Goal: Task Accomplishment & Management: Manage account settings

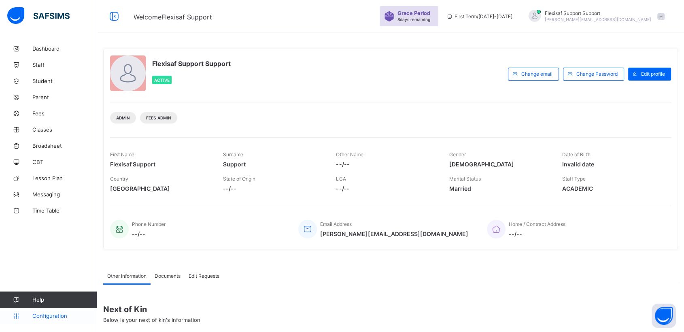
click at [47, 317] on span "Configuration" at bounding box center [64, 315] width 64 height 6
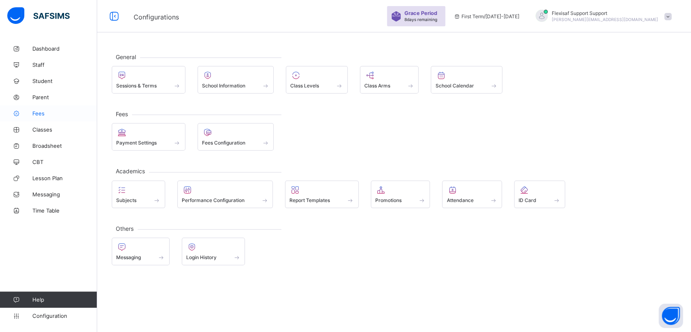
click at [45, 117] on link "Fees" at bounding box center [48, 113] width 97 height 16
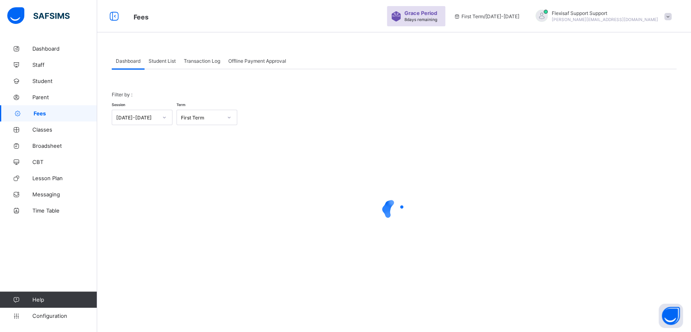
click at [159, 58] on span "Student List" at bounding box center [162, 61] width 27 height 6
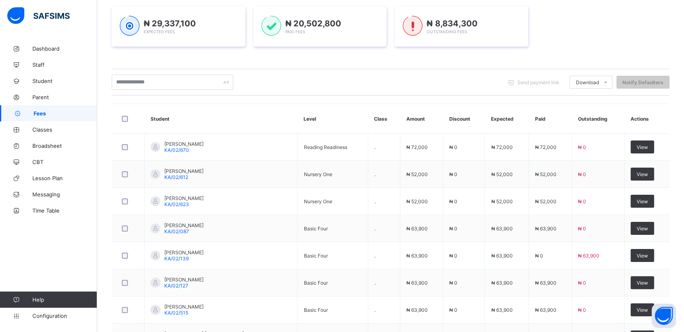
scroll to position [118, 0]
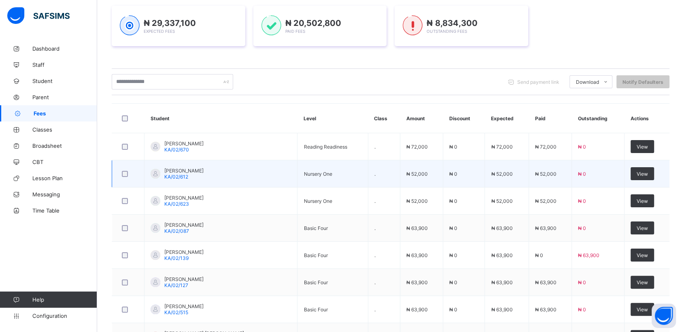
click at [190, 168] on span "ZAMIRUDDIN MEDUGU UMARU" at bounding box center [183, 171] width 39 height 6
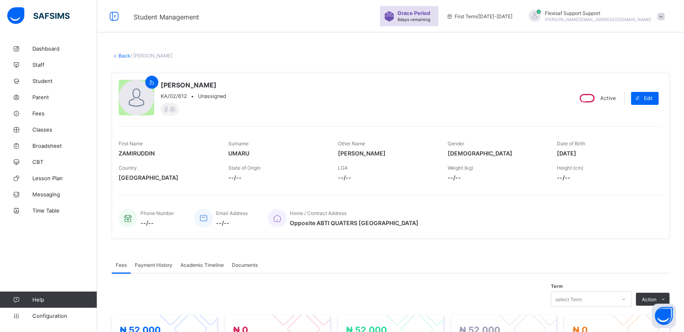
click at [121, 55] on link "Back" at bounding box center [125, 56] width 12 height 6
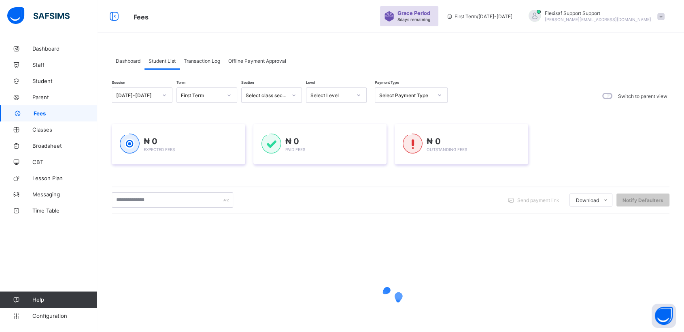
click at [214, 57] on div "Transaction Log" at bounding box center [202, 61] width 45 height 16
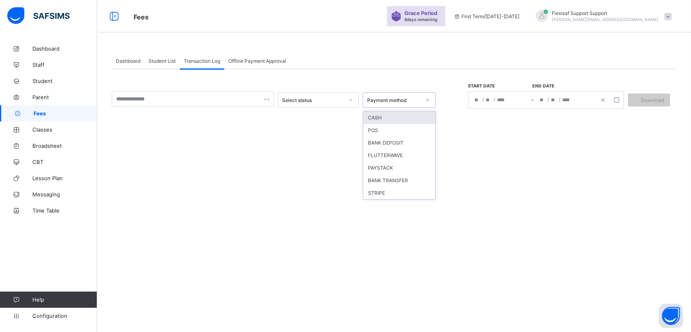
click at [429, 97] on div at bounding box center [427, 99] width 14 height 13
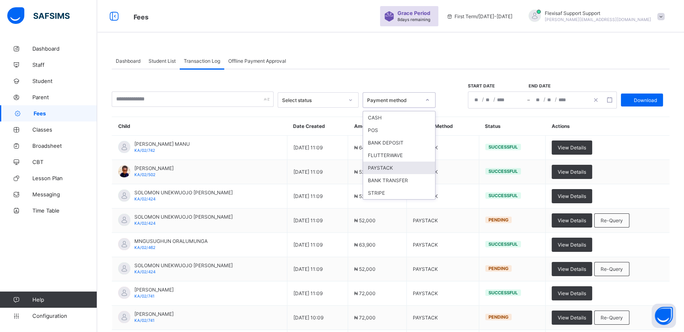
click at [382, 168] on div "PAYSTACK" at bounding box center [399, 167] width 72 height 13
click at [424, 99] on div at bounding box center [427, 99] width 14 height 13
click at [352, 62] on div "Dashboard Student List Transaction Log Offline Payment Approval" at bounding box center [391, 61] width 558 height 17
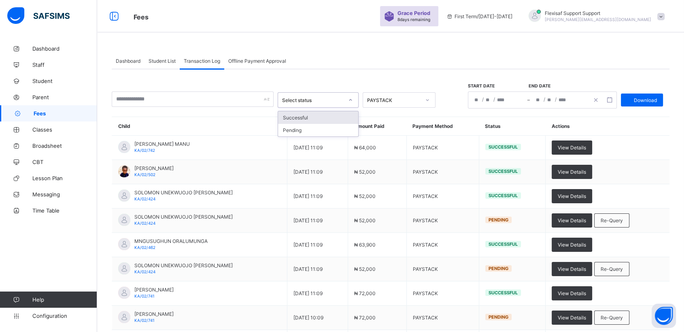
click at [350, 101] on icon at bounding box center [350, 100] width 5 height 8
click at [324, 119] on div "Successful" at bounding box center [318, 117] width 80 height 13
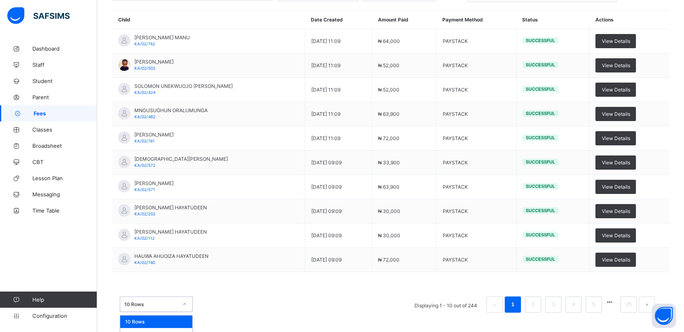
scroll to position [126, 0]
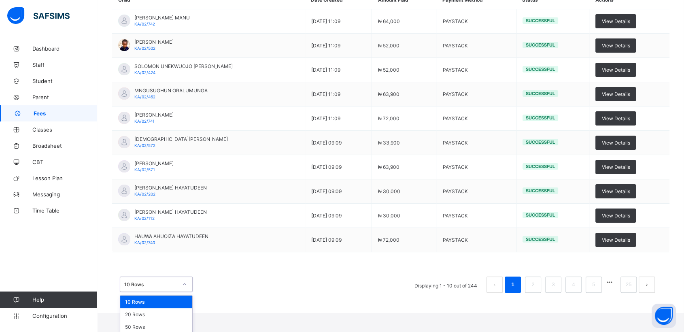
click at [183, 292] on div "option 10 Rows focused, 1 of 3. 3 results available. Use Up and Down to choose …" at bounding box center [156, 283] width 73 height 15
click at [133, 323] on div "50 Rows" at bounding box center [156, 327] width 72 height 13
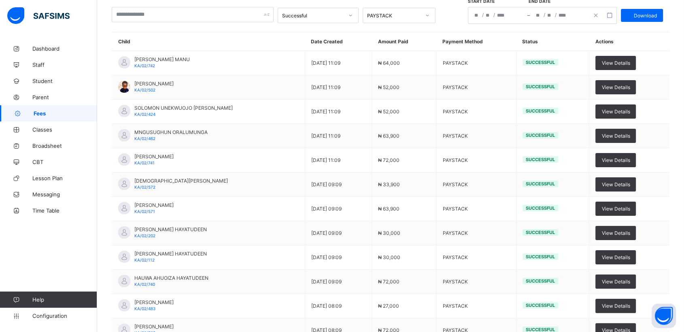
scroll to position [0, 0]
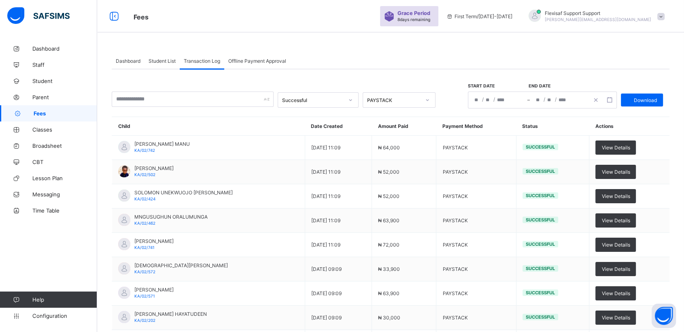
click at [664, 15] on span at bounding box center [660, 16] width 7 height 7
click at [635, 92] on span "Subscription" at bounding box center [631, 95] width 40 height 6
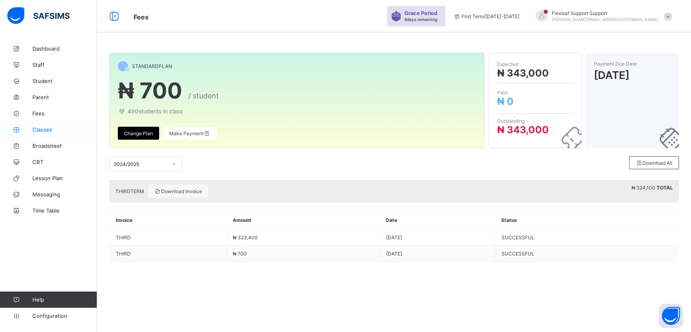
click at [42, 129] on span "Classes" at bounding box center [64, 129] width 65 height 6
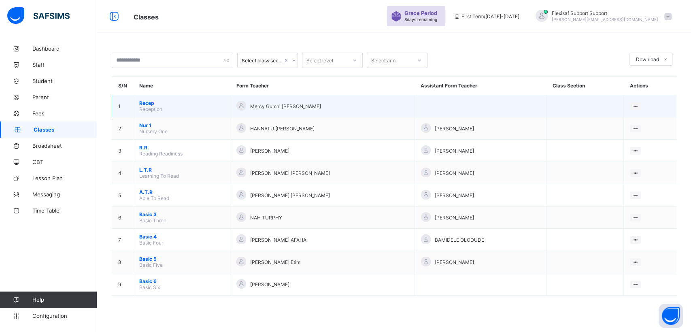
click at [145, 102] on span "Recep" at bounding box center [181, 103] width 85 height 6
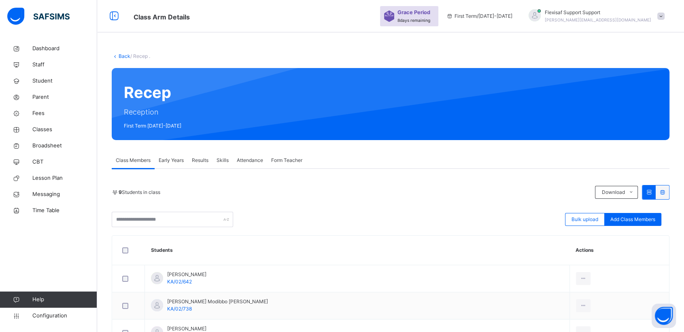
click at [121, 55] on link "Back" at bounding box center [125, 56] width 12 height 6
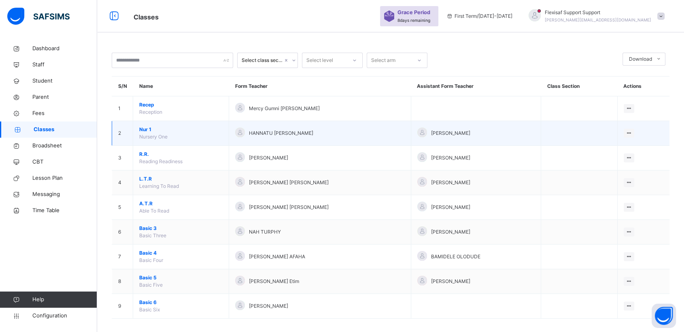
click at [146, 127] on span "Nur 1" at bounding box center [180, 129] width 83 height 7
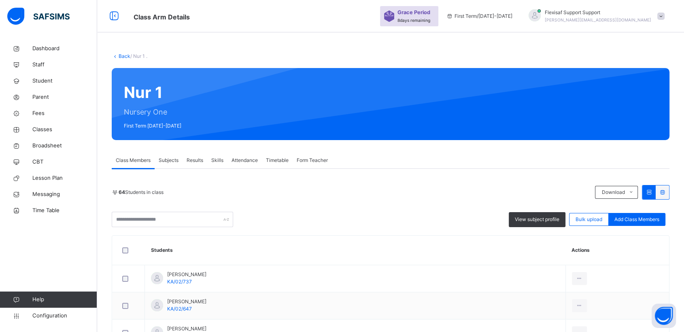
scroll to position [1078, 0]
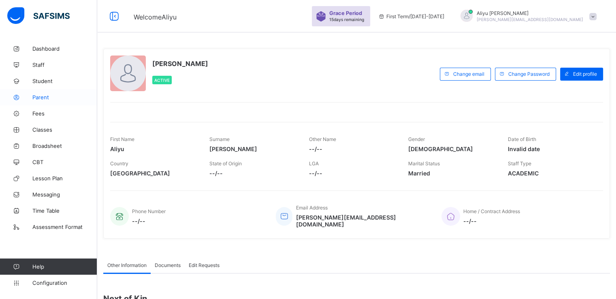
click at [43, 98] on span "Parent" at bounding box center [64, 97] width 65 height 6
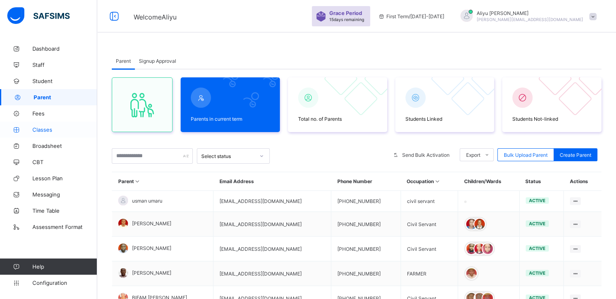
click at [42, 128] on span "Classes" at bounding box center [64, 129] width 65 height 6
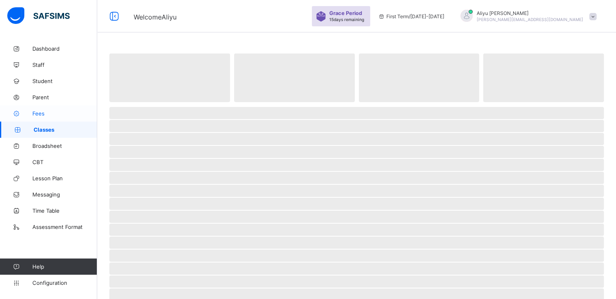
click at [42, 113] on span "Fees" at bounding box center [64, 113] width 65 height 6
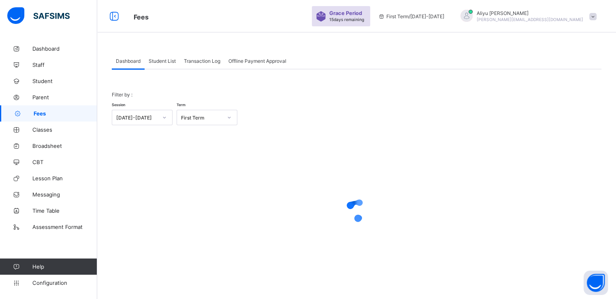
scroll to position [0, 0]
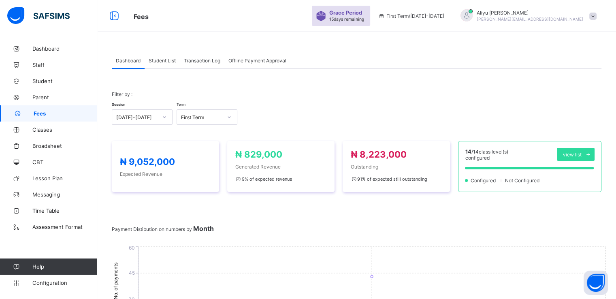
click at [163, 60] on span "Student List" at bounding box center [162, 60] width 27 height 6
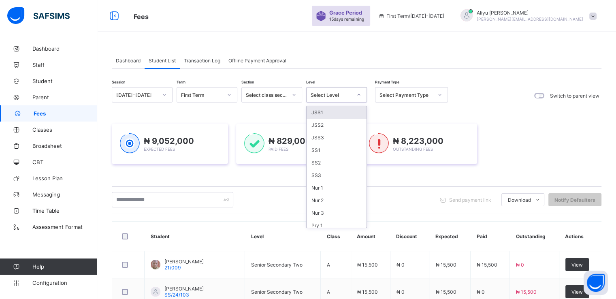
click at [346, 97] on div "Select Level" at bounding box center [330, 95] width 41 height 6
click at [325, 113] on div "JSS1" at bounding box center [336, 112] width 60 height 13
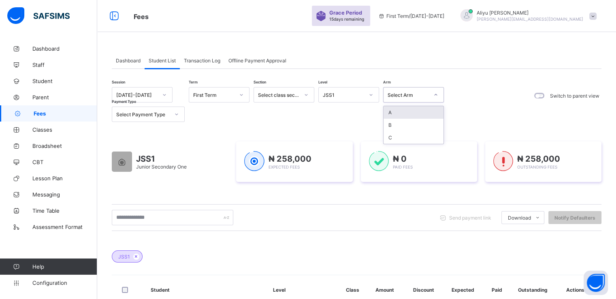
drag, startPoint x: 409, startPoint y: 91, endPoint x: 397, endPoint y: 112, distance: 23.4
click at [397, 102] on div "option A focused, 1 of 3. 3 results available. Use Up and Down to choose option…" at bounding box center [413, 94] width 61 height 15
click at [397, 112] on div "A" at bounding box center [413, 112] width 60 height 13
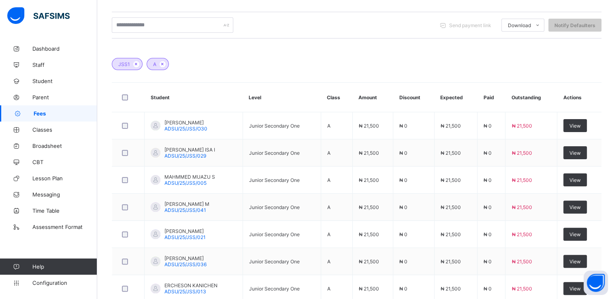
scroll to position [244, 0]
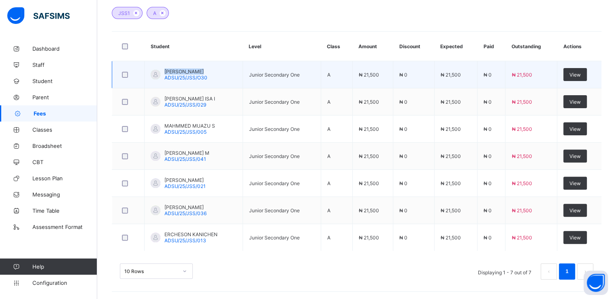
drag, startPoint x: 160, startPoint y: 67, endPoint x: 199, endPoint y: 69, distance: 38.9
click at [199, 69] on td "[PERSON_NAME] V ADSU/25/JSS/O30" at bounding box center [193, 74] width 98 height 27
copy div "[PERSON_NAME]"
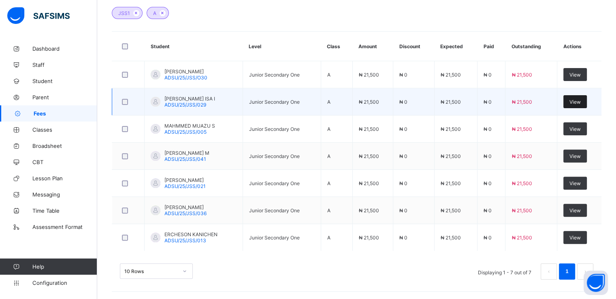
click at [580, 102] on span "View" at bounding box center [574, 102] width 11 height 6
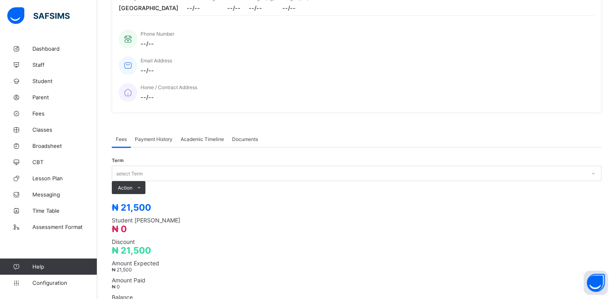
scroll to position [140, 0]
click at [148, 135] on span "Payment History" at bounding box center [154, 138] width 38 height 6
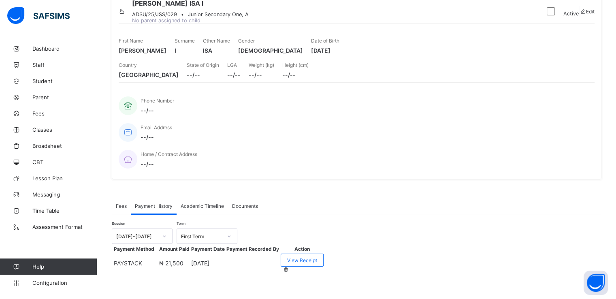
click at [187, 203] on span "Academic Timeline" at bounding box center [201, 206] width 43 height 6
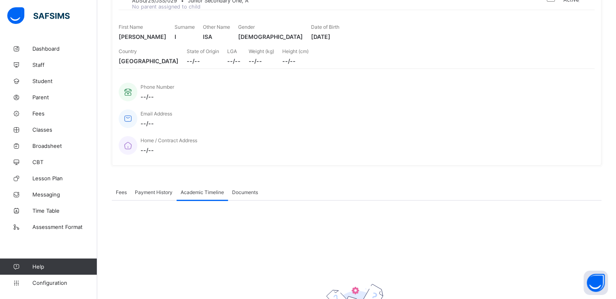
scroll to position [140, 0]
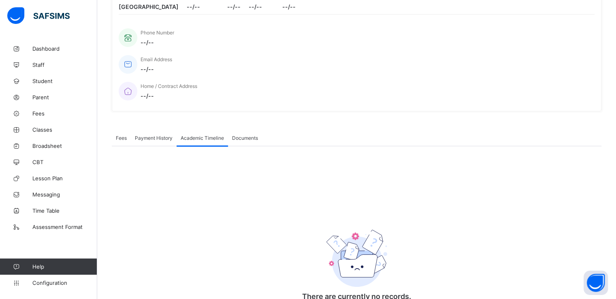
click at [149, 135] on span "Payment History" at bounding box center [154, 138] width 38 height 6
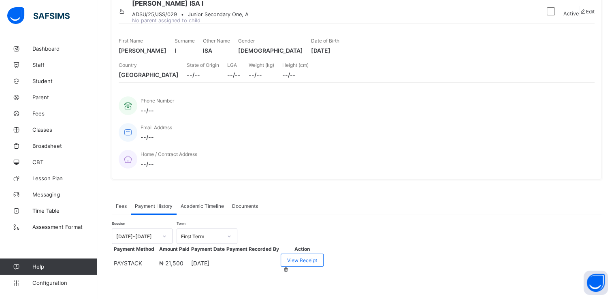
scroll to position [83, 0]
click at [317, 260] on span "View Receipt" at bounding box center [302, 260] width 30 height 6
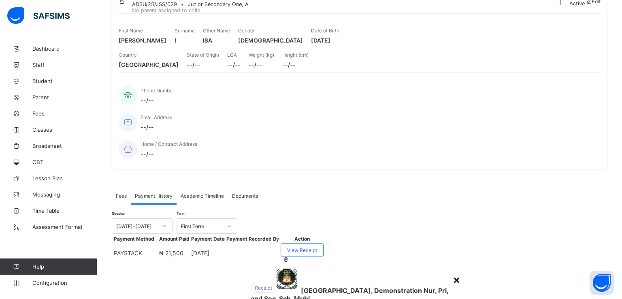
click at [452, 272] on div "×" at bounding box center [456, 279] width 8 height 14
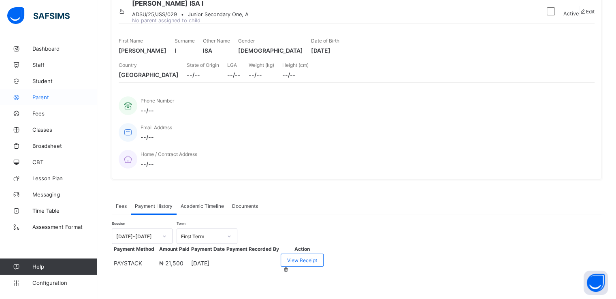
click at [40, 99] on span "Parent" at bounding box center [64, 97] width 65 height 6
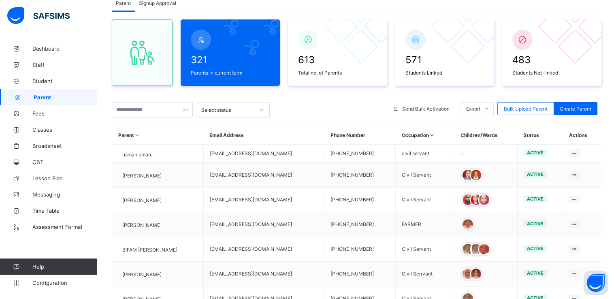
scroll to position [83, 0]
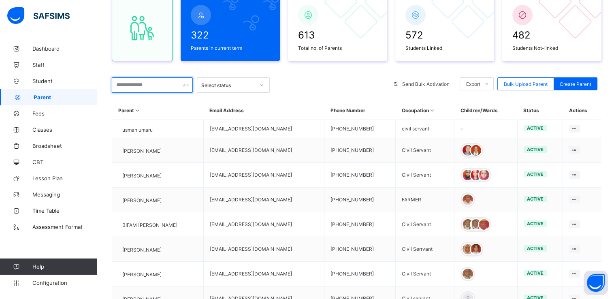
click at [152, 84] on input "text" at bounding box center [152, 84] width 81 height 15
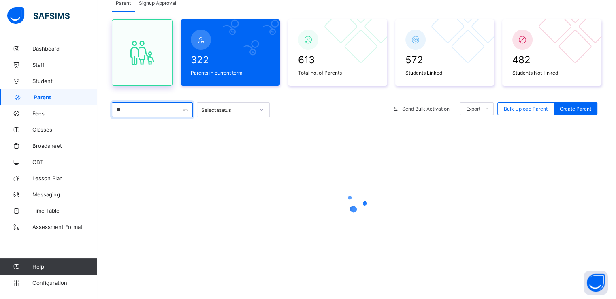
type input "*"
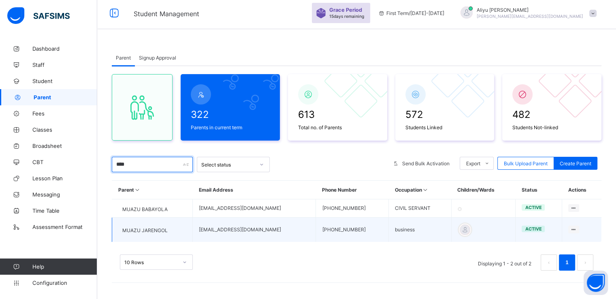
scroll to position [10, 0]
type input "****"
click at [151, 229] on span "MUAZU JARENGOL" at bounding box center [144, 230] width 45 height 6
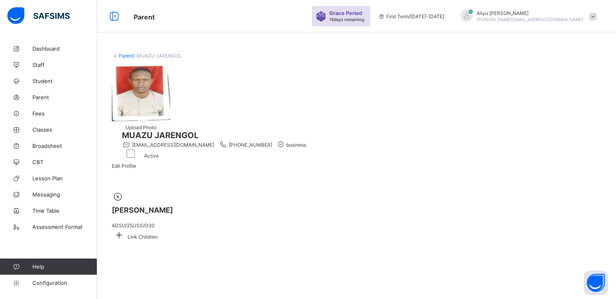
scroll to position [8, 0]
click at [126, 228] on icon at bounding box center [119, 234] width 15 height 13
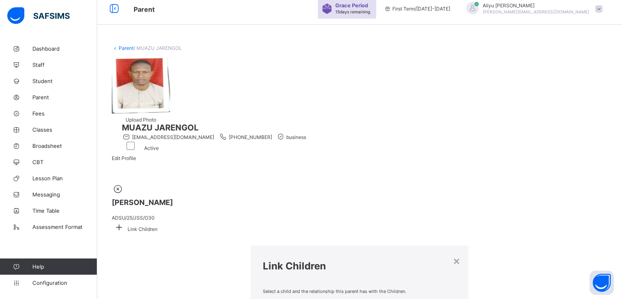
type input "*"
type input "***"
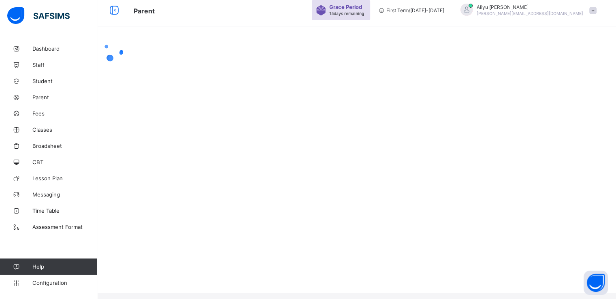
scroll to position [0, 0]
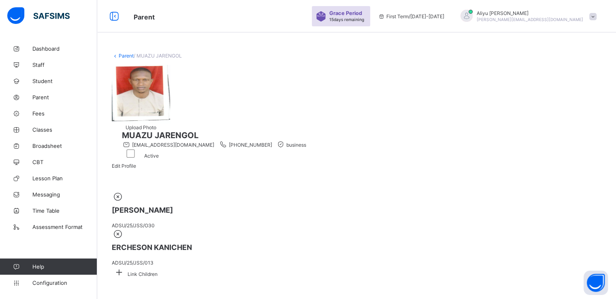
click at [126, 265] on icon at bounding box center [119, 271] width 15 height 13
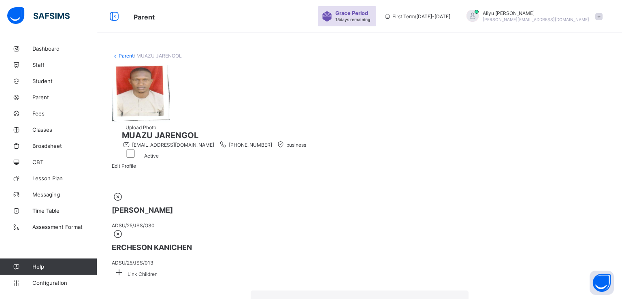
type input "***"
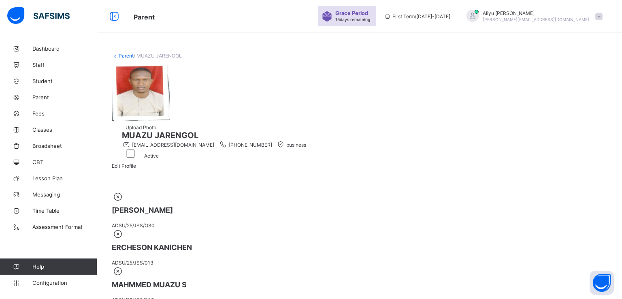
type input "*****"
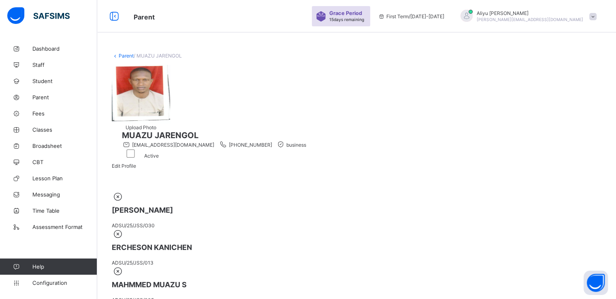
scroll to position [98, 0]
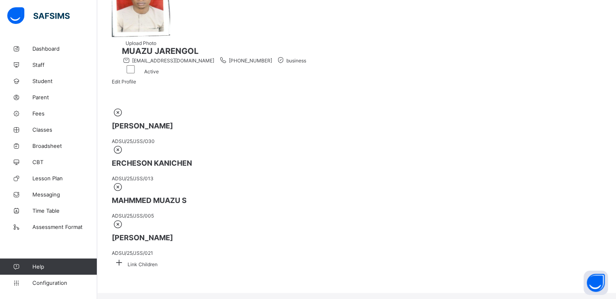
click at [126, 256] on icon at bounding box center [119, 262] width 15 height 13
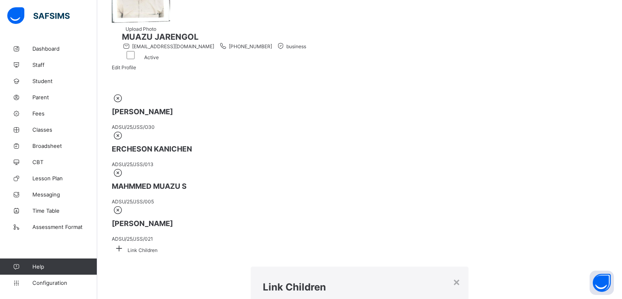
type input "******"
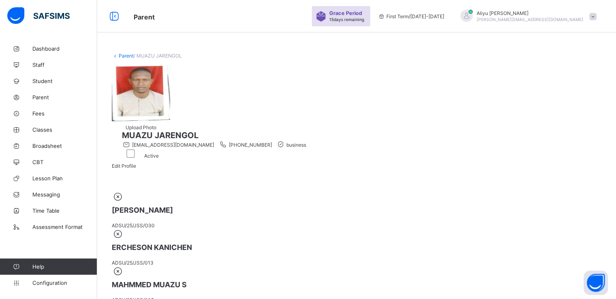
scroll to position [105, 0]
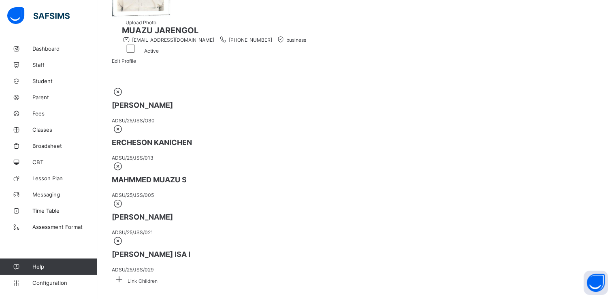
click at [126, 278] on span at bounding box center [119, 281] width 15 height 6
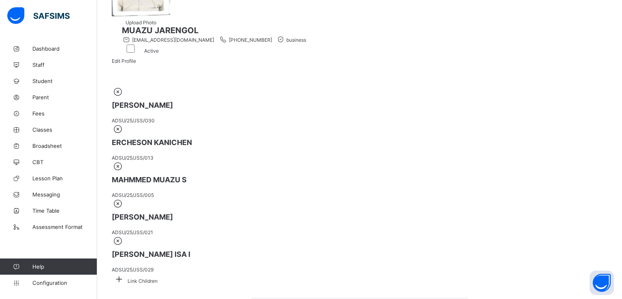
type input "******"
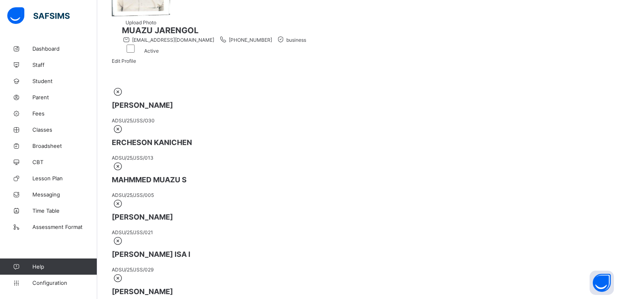
type input "*"
type input "*****"
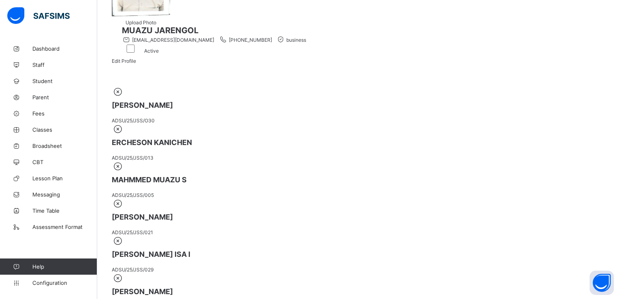
type input "***"
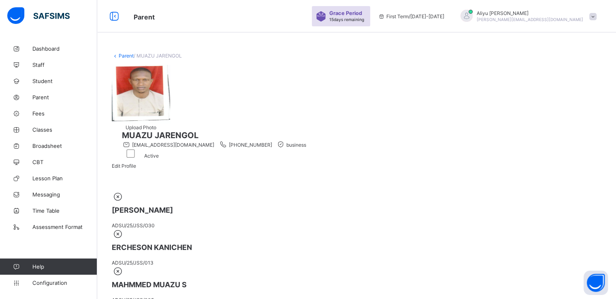
scroll to position [195, 0]
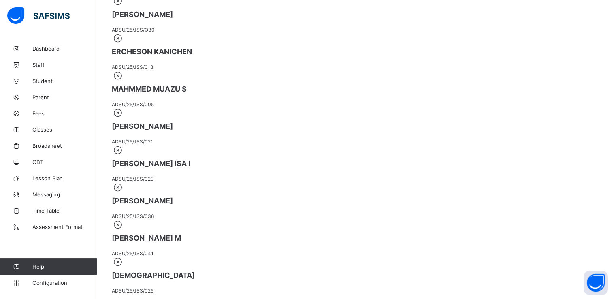
click at [126, 293] on icon at bounding box center [119, 299] width 15 height 13
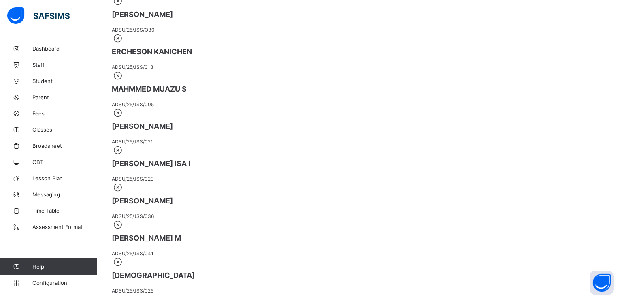
type input "********"
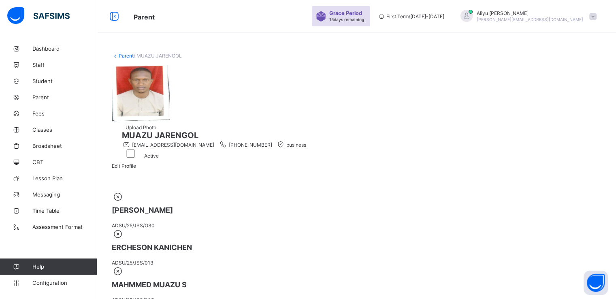
scroll to position [202, 0]
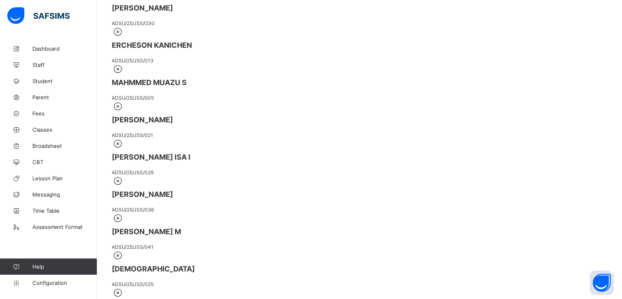
type input "***"
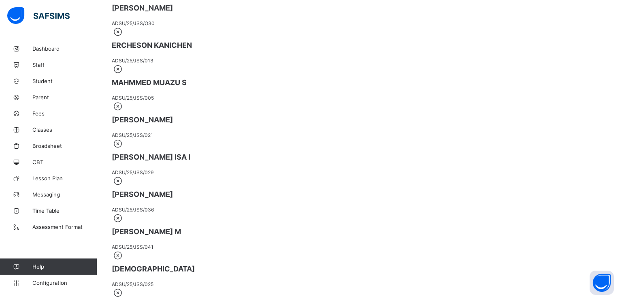
type input "**********"
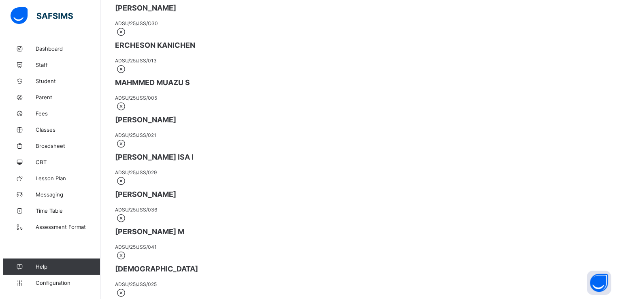
scroll to position [0, 0]
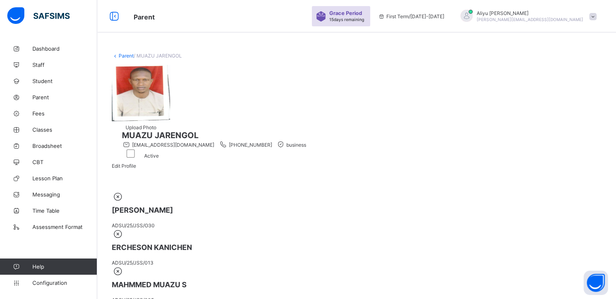
click at [596, 15] on span at bounding box center [592, 16] width 7 height 7
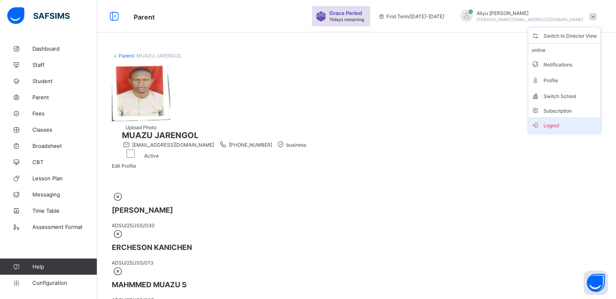
click at [560, 123] on span "Logout" at bounding box center [564, 124] width 66 height 9
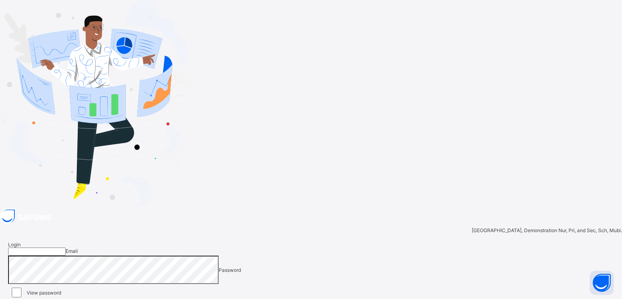
click at [66, 247] on input "email" at bounding box center [36, 251] width 57 height 8
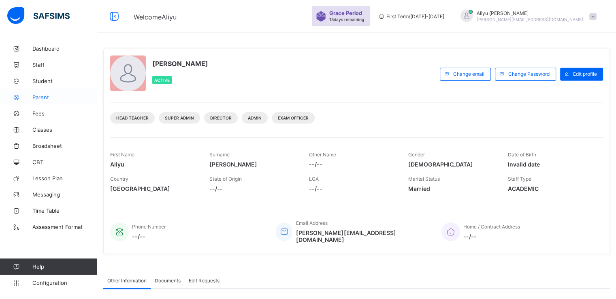
click at [43, 96] on span "Parent" at bounding box center [64, 97] width 65 height 6
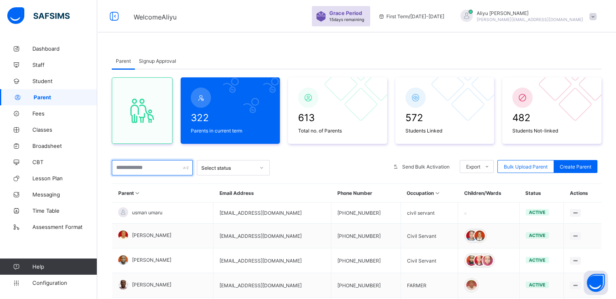
click at [155, 166] on input "text" at bounding box center [152, 167] width 81 height 15
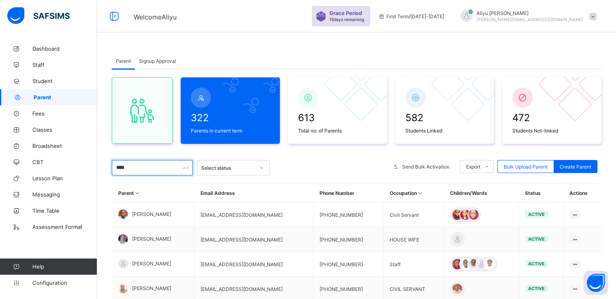
type input "****"
click at [301, 152] on div "322 Parents in current term 613 Total no. of Parents 582 Students Linked 472 St…" at bounding box center [356, 207] width 489 height 276
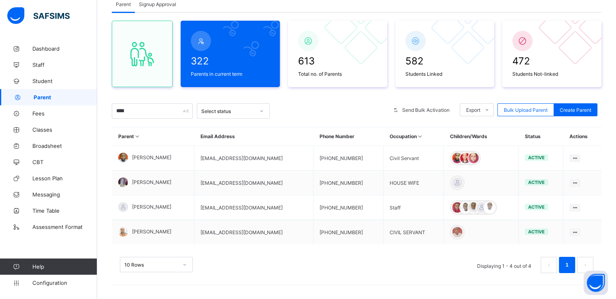
scroll to position [59, 0]
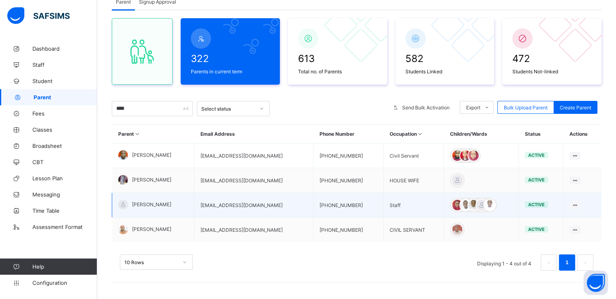
click at [145, 207] on div "[PERSON_NAME]" at bounding box center [144, 205] width 53 height 10
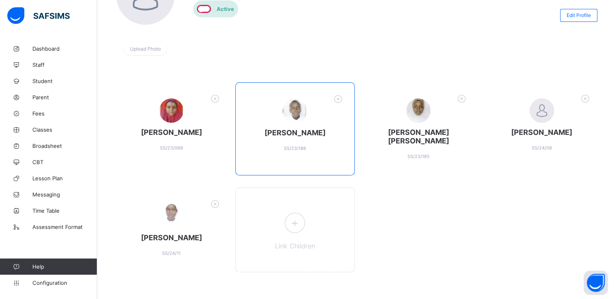
scroll to position [107, 0]
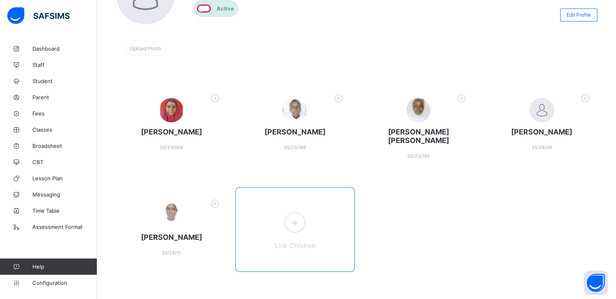
click at [295, 224] on icon at bounding box center [294, 222] width 15 height 13
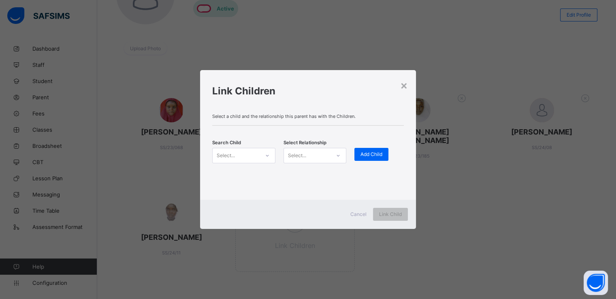
click at [253, 153] on div "Select..." at bounding box center [235, 155] width 47 height 11
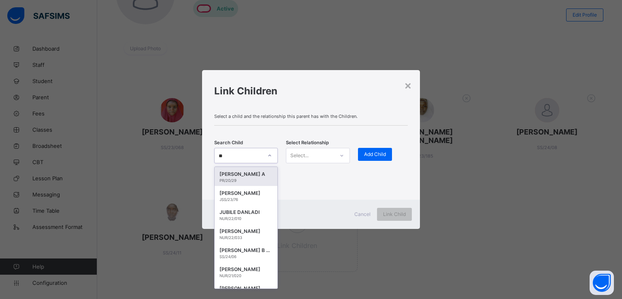
type input "***"
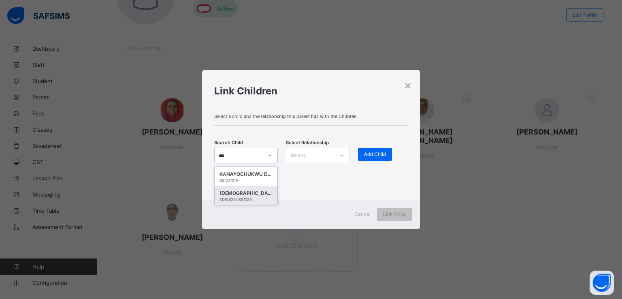
click at [242, 196] on div "[DEMOGRAPHIC_DATA]" at bounding box center [245, 193] width 53 height 8
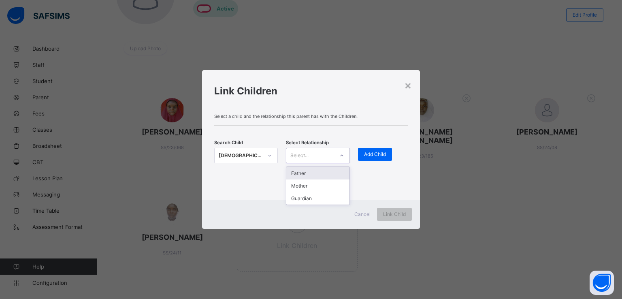
click at [311, 156] on div "Select..." at bounding box center [309, 155] width 47 height 11
click at [300, 200] on div "Guardian" at bounding box center [317, 198] width 63 height 13
click at [369, 154] on span "Add Child" at bounding box center [375, 154] width 22 height 6
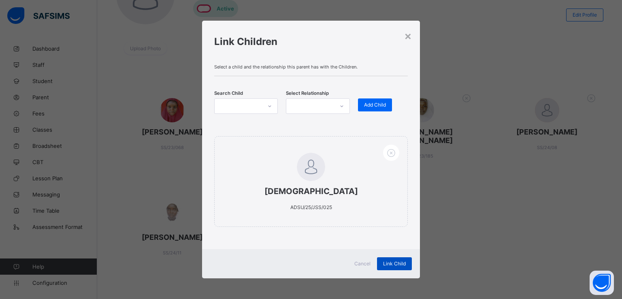
click at [384, 266] on div "Link Child" at bounding box center [394, 263] width 35 height 13
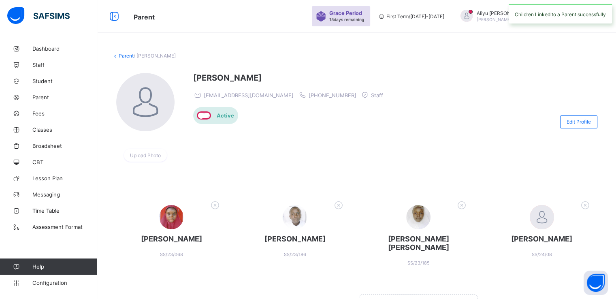
scroll to position [113, 0]
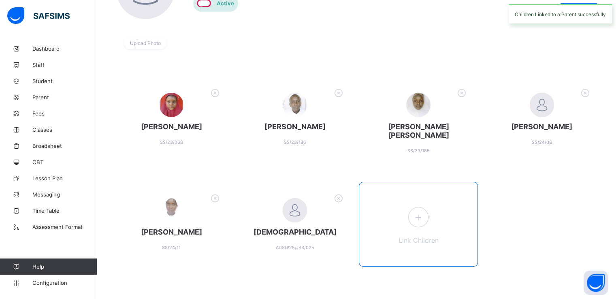
click at [421, 215] on icon at bounding box center [418, 217] width 15 height 13
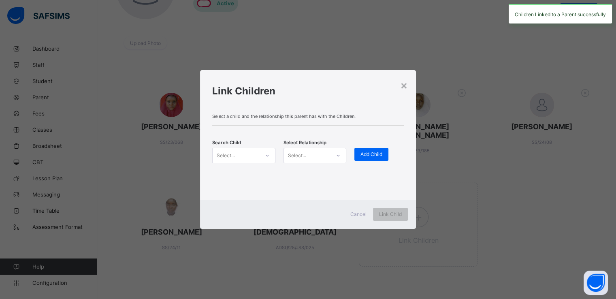
click at [246, 150] on div "Select..." at bounding box center [235, 155] width 47 height 11
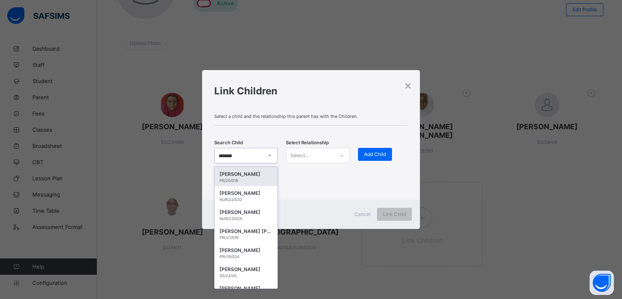
type input "********"
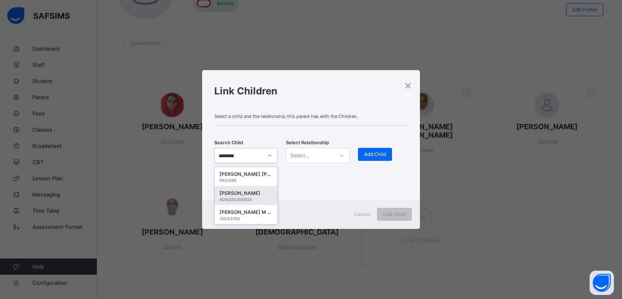
click at [242, 194] on div "[PERSON_NAME]" at bounding box center [245, 193] width 53 height 8
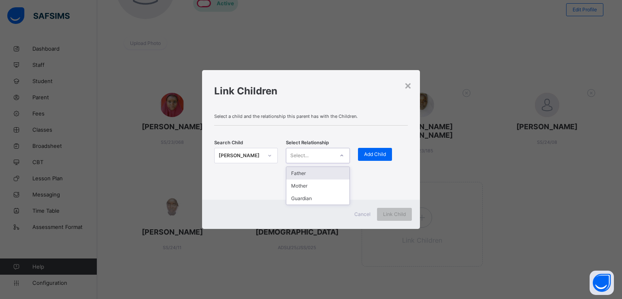
click at [319, 150] on div "Select..." at bounding box center [309, 155] width 47 height 11
click at [301, 200] on div "Guardian" at bounding box center [317, 198] width 63 height 13
click at [371, 153] on span "Add Child" at bounding box center [375, 154] width 22 height 6
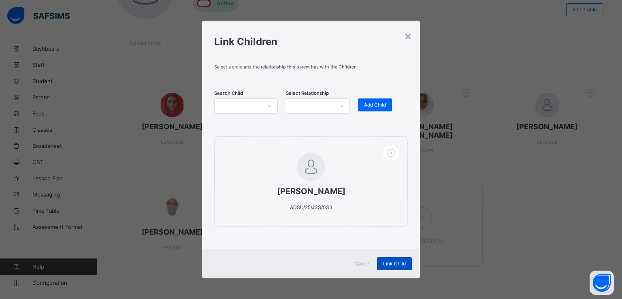
click at [397, 266] on div "Link Child" at bounding box center [394, 263] width 35 height 13
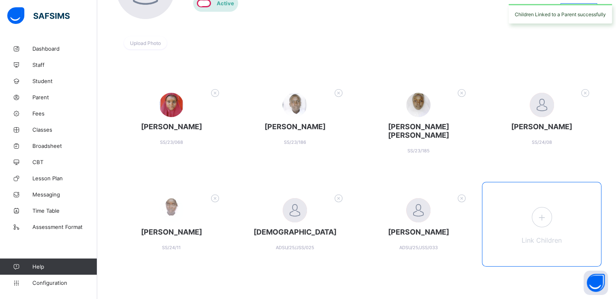
click at [543, 214] on icon at bounding box center [541, 217] width 15 height 13
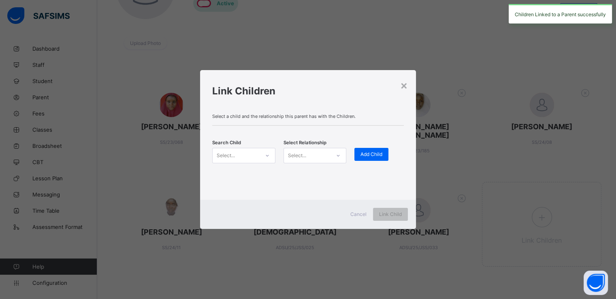
click at [241, 160] on div "Select..." at bounding box center [243, 155] width 63 height 15
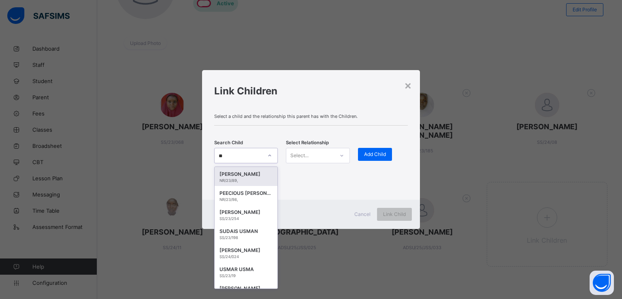
type input "***"
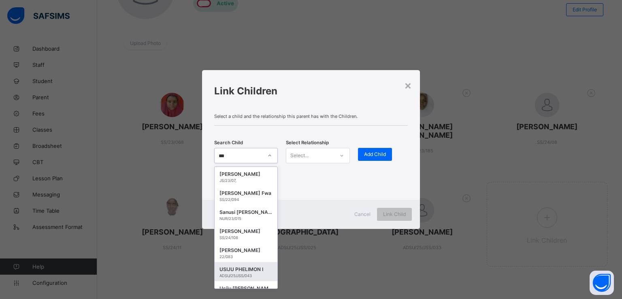
click at [238, 271] on div "USIJU PHELIMON I" at bounding box center [245, 269] width 53 height 8
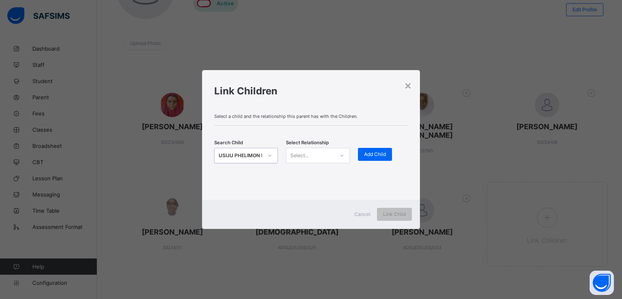
click at [318, 155] on div "Select..." at bounding box center [309, 155] width 47 height 11
click at [304, 202] on div "Guardian" at bounding box center [317, 198] width 63 height 13
click at [378, 154] on span "Add Child" at bounding box center [375, 154] width 22 height 6
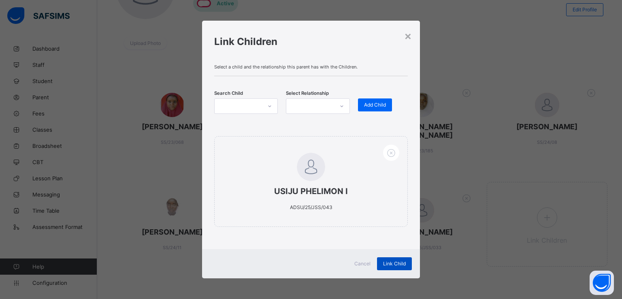
click at [388, 262] on span "Link Child" at bounding box center [394, 263] width 23 height 6
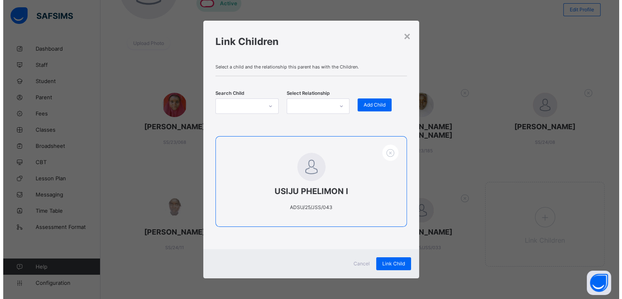
scroll to position [0, 0]
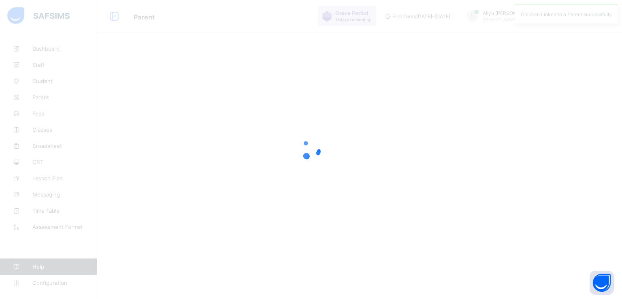
click at [332, 225] on div at bounding box center [311, 149] width 622 height 299
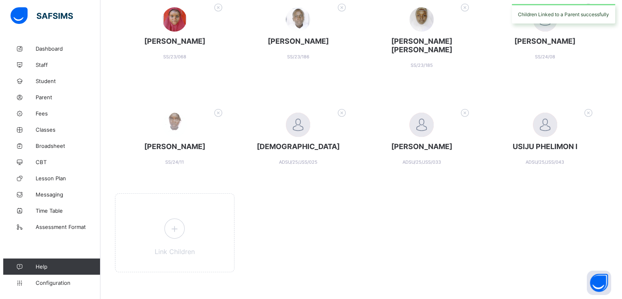
scroll to position [204, 0]
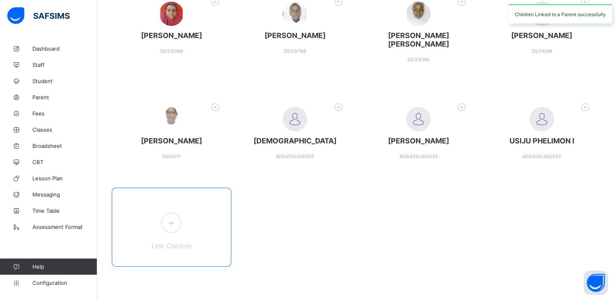
click at [173, 224] on icon at bounding box center [171, 223] width 15 height 13
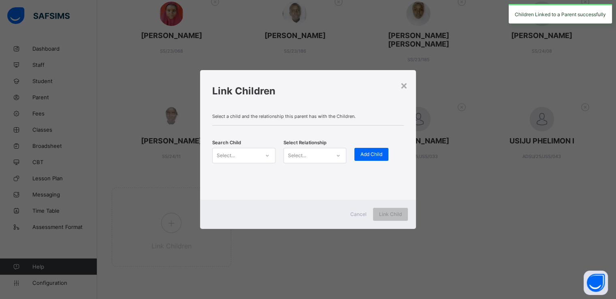
click at [255, 154] on div "Select..." at bounding box center [235, 155] width 47 height 11
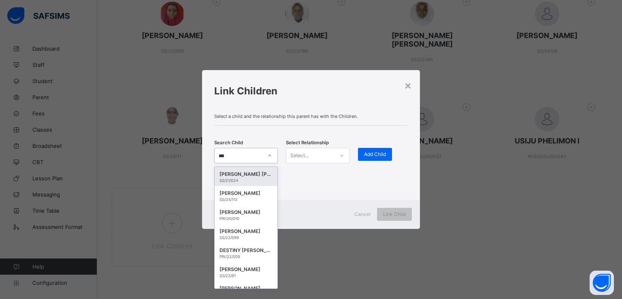
type input "****"
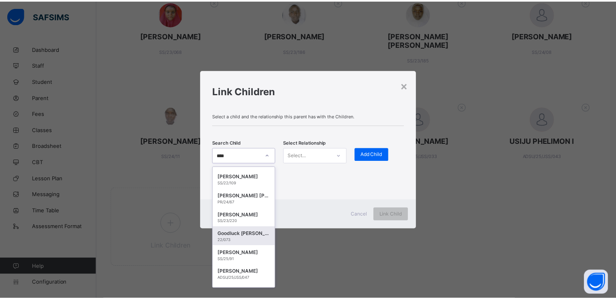
scroll to position [131, 0]
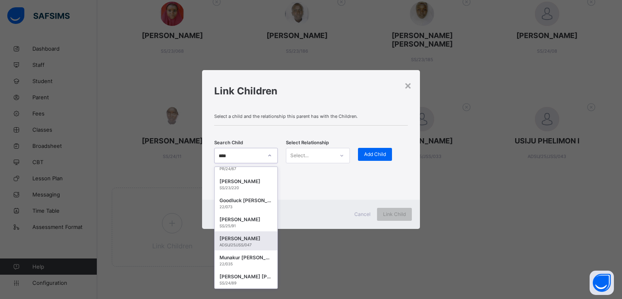
click at [240, 242] on div "ADSU/25/JSS/047" at bounding box center [245, 244] width 53 height 4
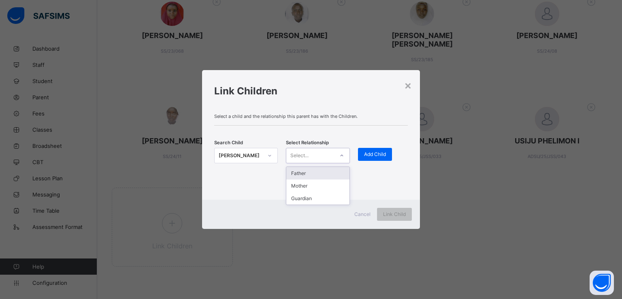
click at [314, 153] on div "Select..." at bounding box center [309, 155] width 47 height 11
click at [302, 200] on div "Guardian" at bounding box center [317, 198] width 63 height 13
click at [378, 153] on span "Add Child" at bounding box center [375, 154] width 22 height 6
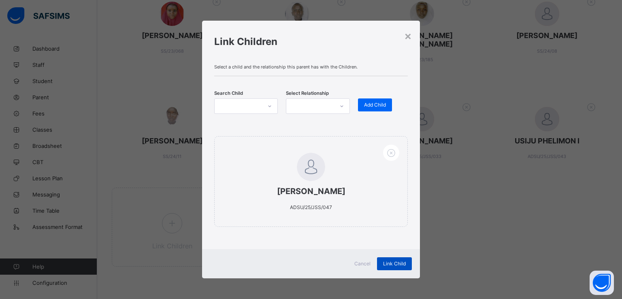
click at [386, 268] on div "Link Child" at bounding box center [394, 263] width 35 height 13
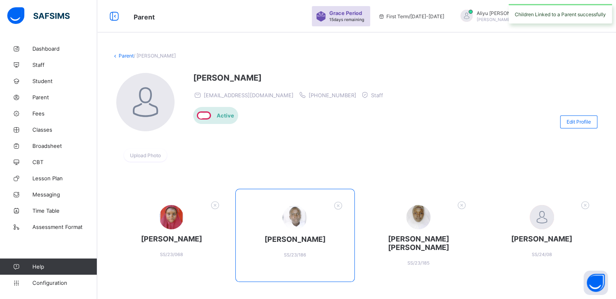
scroll to position [210, 0]
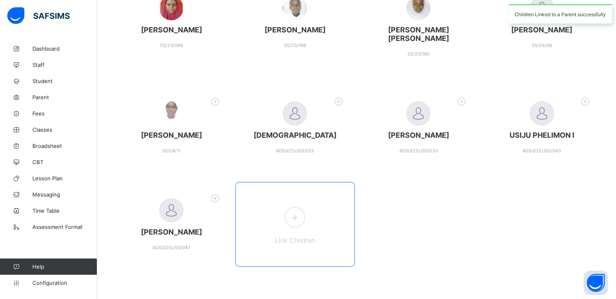
click at [301, 212] on icon at bounding box center [294, 217] width 15 height 13
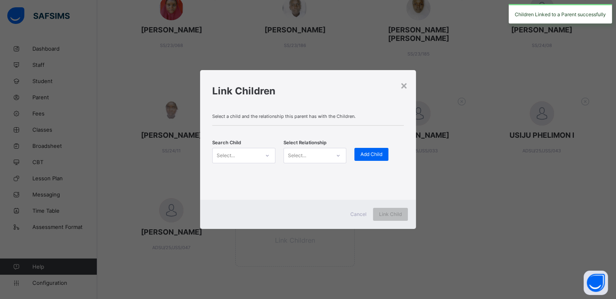
click at [257, 153] on div "Select..." at bounding box center [235, 155] width 47 height 11
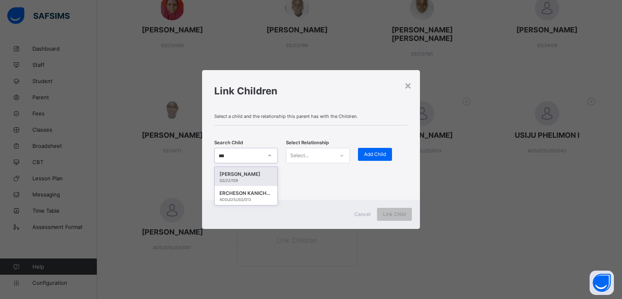
type input "****"
click at [246, 172] on div "ERCHESON KANICHEN" at bounding box center [245, 174] width 53 height 8
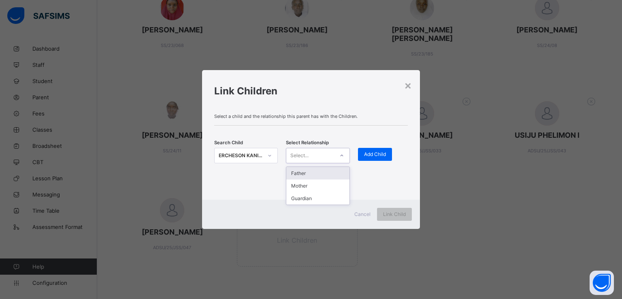
click at [332, 154] on div "Select..." at bounding box center [309, 155] width 47 height 11
click at [304, 198] on div "Guardian" at bounding box center [317, 198] width 63 height 13
click at [369, 158] on div "Add Child" at bounding box center [375, 154] width 34 height 13
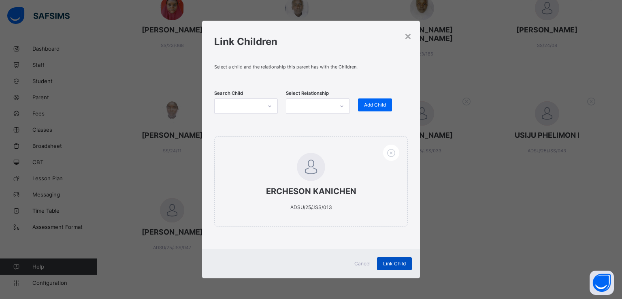
click at [385, 264] on span "Link Child" at bounding box center [394, 263] width 23 height 6
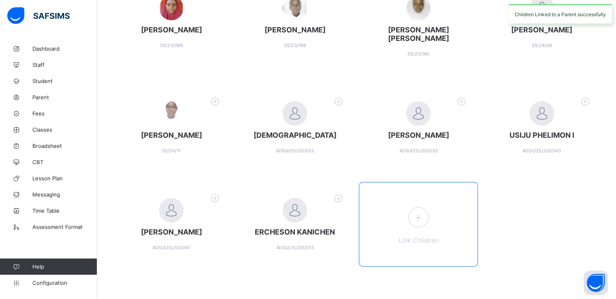
click at [418, 227] on div "Link Children" at bounding box center [418, 224] width 119 height 85
click at [414, 216] on span at bounding box center [418, 217] width 20 height 20
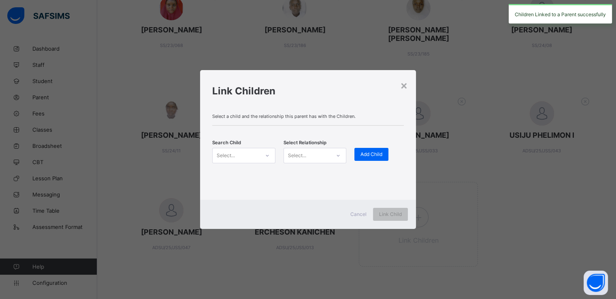
click at [257, 154] on div "Select..." at bounding box center [235, 155] width 47 height 11
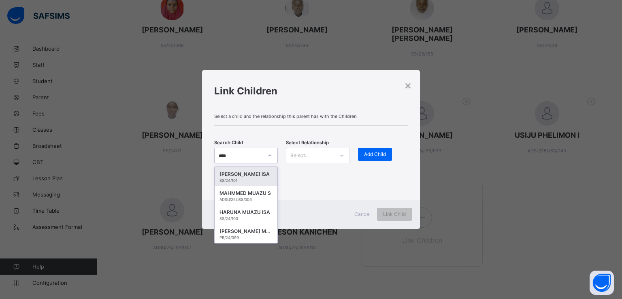
type input "****"
click at [229, 195] on div "MAHMMED MUAZU S" at bounding box center [245, 193] width 53 height 8
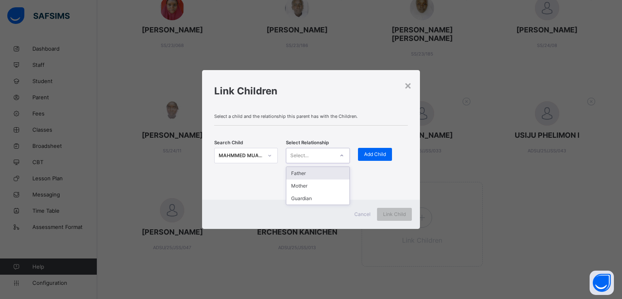
click at [320, 154] on div "Select..." at bounding box center [309, 155] width 47 height 11
click at [303, 198] on div "Guardian" at bounding box center [317, 198] width 63 height 13
click at [380, 155] on span "Add Child" at bounding box center [375, 154] width 22 height 6
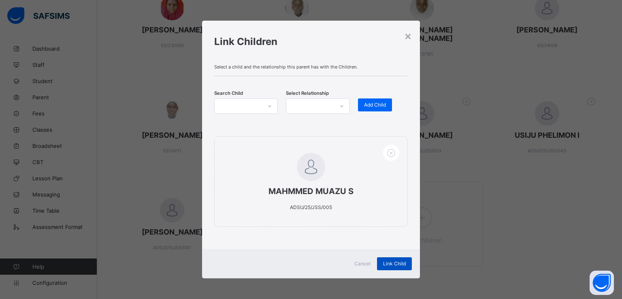
click at [388, 263] on span "Link Child" at bounding box center [394, 263] width 23 height 6
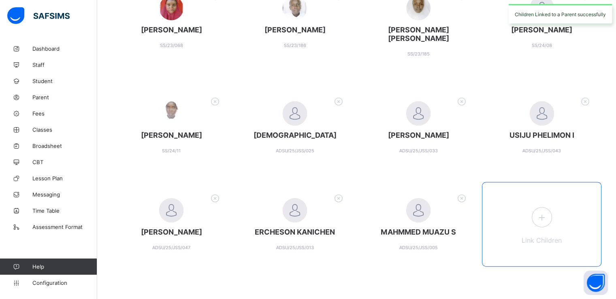
click at [547, 226] on span at bounding box center [541, 217] width 20 height 20
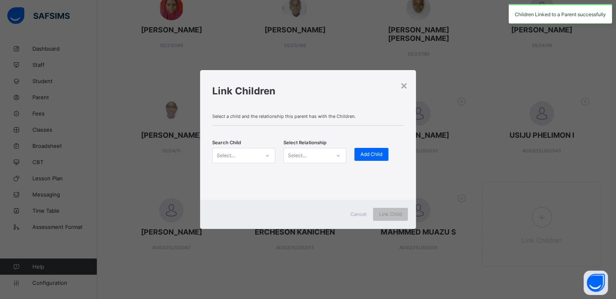
click at [254, 155] on div "Select..." at bounding box center [235, 155] width 47 height 11
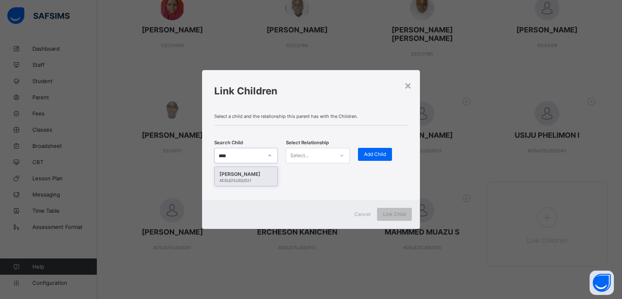
type input "*****"
click at [231, 181] on div "ADSU/25/JSS/021" at bounding box center [245, 180] width 53 height 4
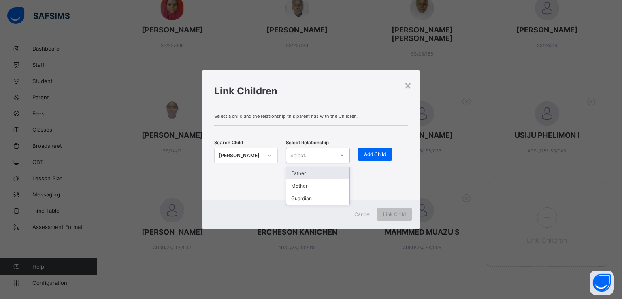
click at [319, 154] on div "Select..." at bounding box center [309, 155] width 47 height 11
click at [304, 197] on div "Guardian" at bounding box center [317, 198] width 63 height 13
click at [369, 152] on span "Add Child" at bounding box center [375, 154] width 22 height 6
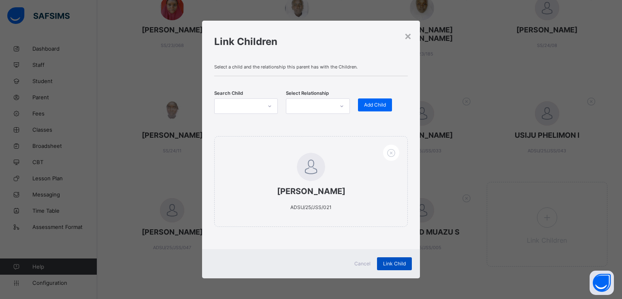
click at [391, 266] on div "Link Child" at bounding box center [394, 263] width 35 height 13
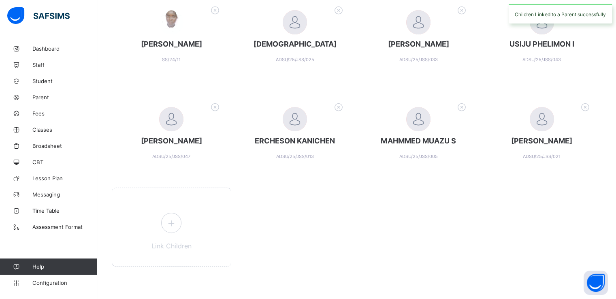
scroll to position [301, 0]
click at [159, 230] on div "Link Children" at bounding box center [171, 226] width 119 height 79
click at [173, 222] on icon at bounding box center [171, 223] width 15 height 13
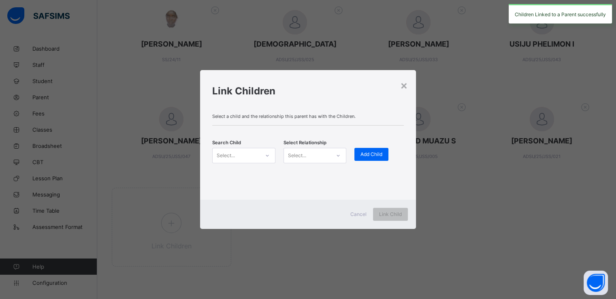
click at [244, 157] on div "Select..." at bounding box center [235, 155] width 47 height 11
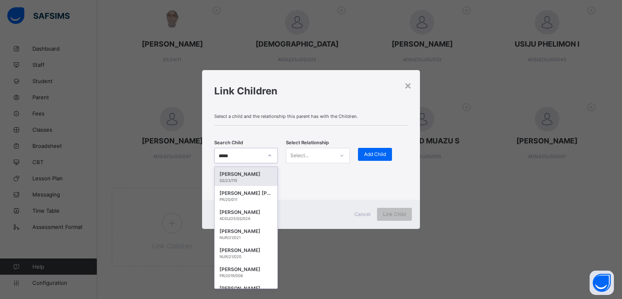
type input "******"
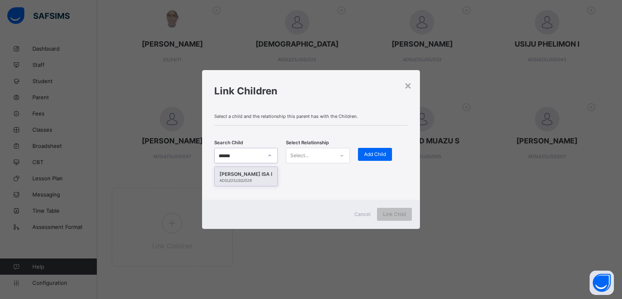
click at [238, 172] on div "[PERSON_NAME] ISA I" at bounding box center [245, 174] width 53 height 8
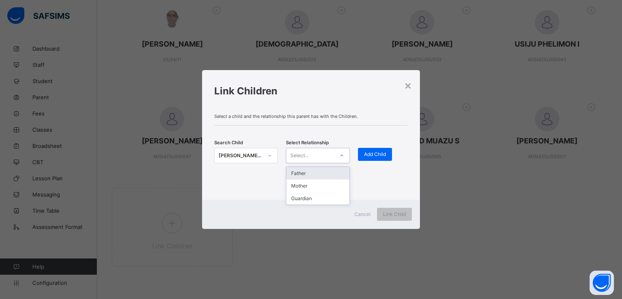
click at [303, 153] on div "Select..." at bounding box center [299, 155] width 18 height 15
click at [306, 196] on div "Guardian" at bounding box center [317, 198] width 63 height 13
click at [371, 154] on span "Add Child" at bounding box center [375, 154] width 22 height 6
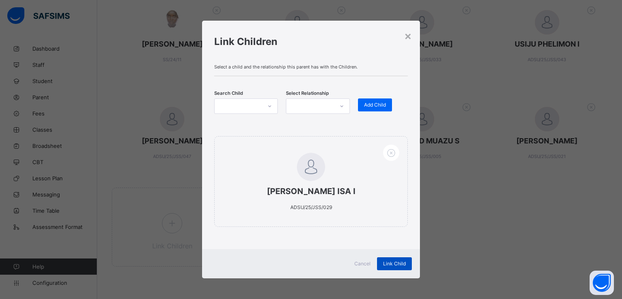
click at [391, 263] on span "Link Child" at bounding box center [394, 263] width 23 height 6
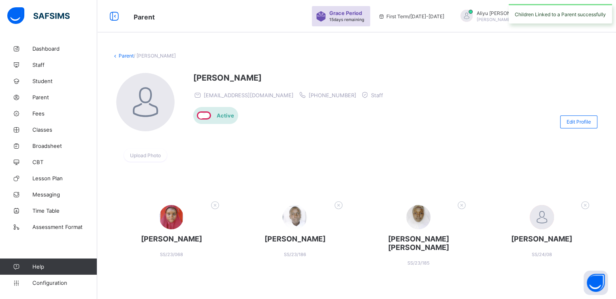
scroll to position [308, 0]
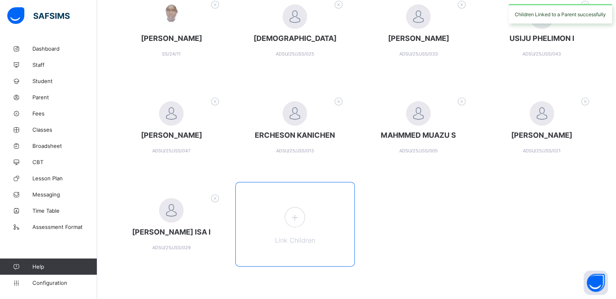
click at [295, 219] on icon at bounding box center [294, 217] width 15 height 13
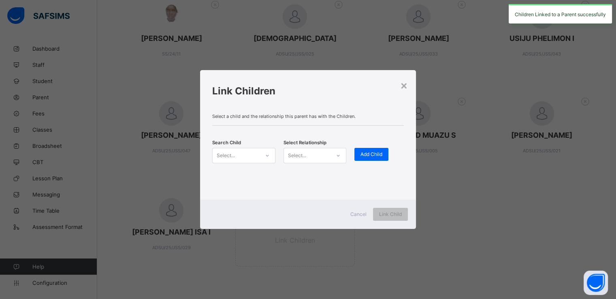
click at [235, 156] on div "Select..." at bounding box center [235, 155] width 47 height 11
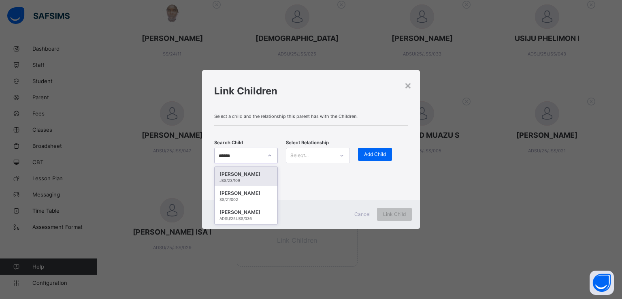
type input "*******"
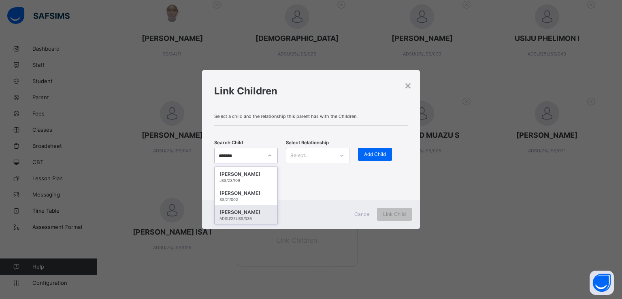
click at [239, 214] on div "[PERSON_NAME]" at bounding box center [245, 212] width 53 height 8
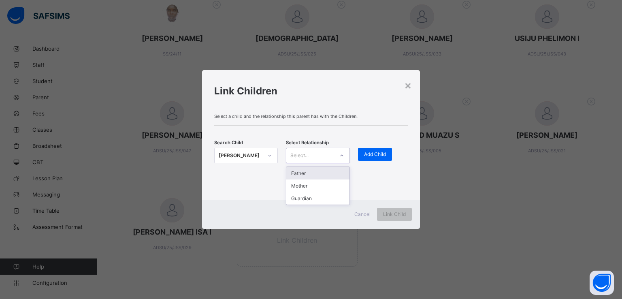
click at [322, 153] on div "Select..." at bounding box center [309, 155] width 47 height 11
click at [311, 193] on div "Guardian" at bounding box center [317, 198] width 63 height 13
click at [380, 148] on div "Add Child" at bounding box center [375, 154] width 34 height 13
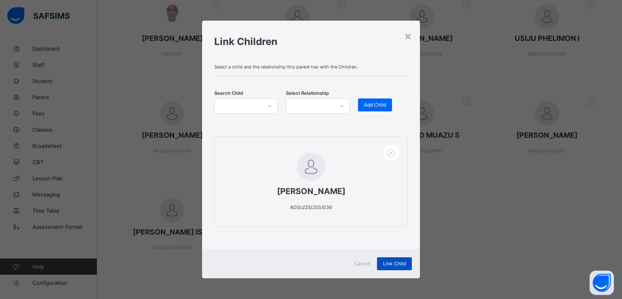
click at [392, 266] on div "Link Child" at bounding box center [394, 263] width 35 height 13
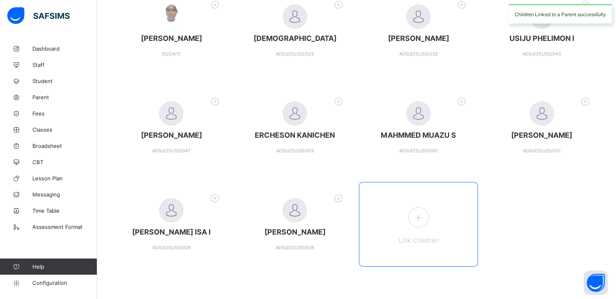
click at [420, 217] on icon at bounding box center [418, 217] width 15 height 13
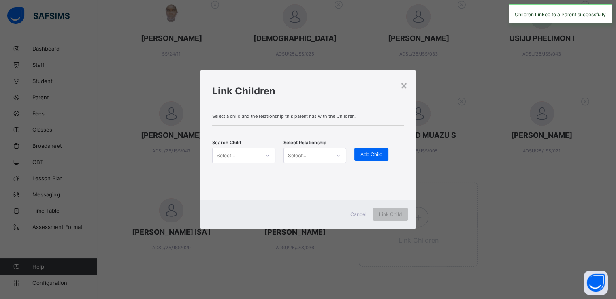
click at [254, 157] on div "Select..." at bounding box center [235, 155] width 47 height 11
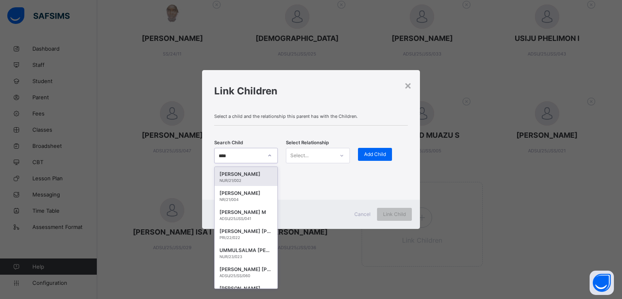
type input "*****"
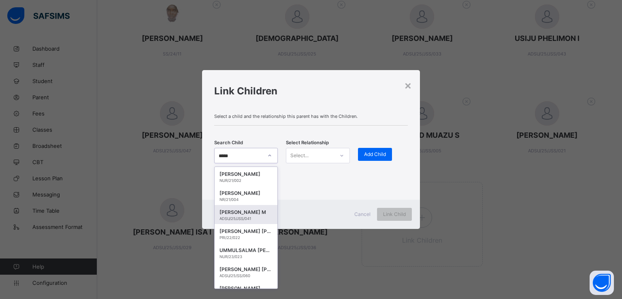
click at [244, 214] on div "[PERSON_NAME] M" at bounding box center [245, 212] width 53 height 8
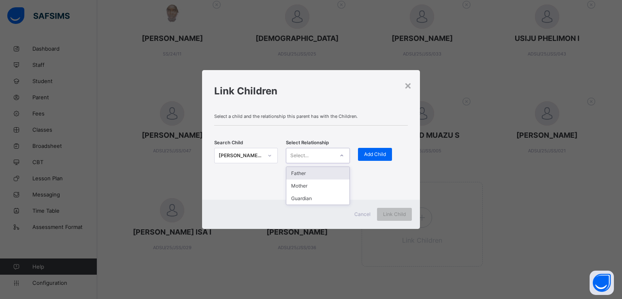
click at [321, 156] on div "Select..." at bounding box center [309, 155] width 47 height 11
click at [301, 198] on div "Guardian" at bounding box center [317, 198] width 63 height 13
click at [380, 152] on span "Add Child" at bounding box center [375, 154] width 22 height 6
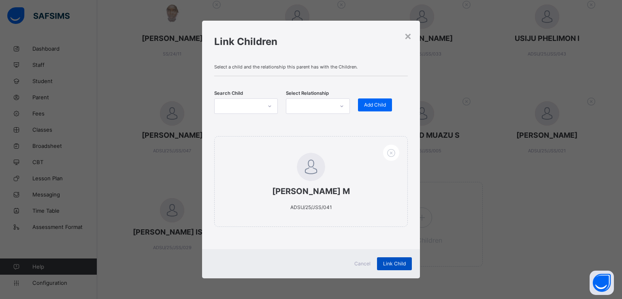
click at [388, 261] on span "Link Child" at bounding box center [394, 263] width 23 height 6
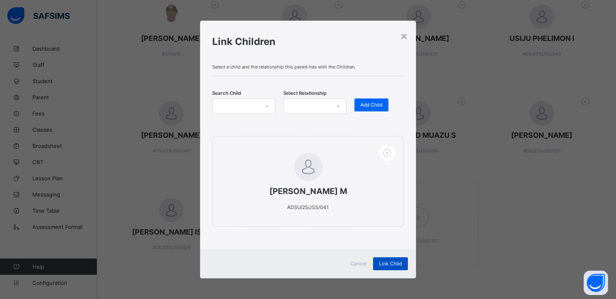
scroll to position [0, 0]
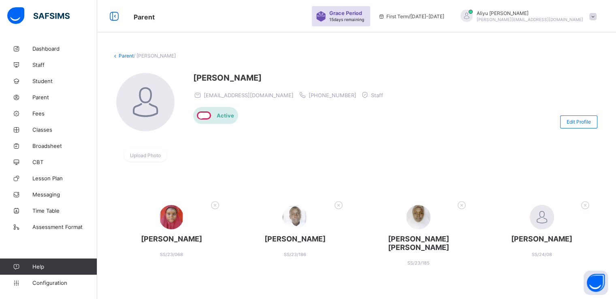
click at [596, 17] on span at bounding box center [592, 16] width 7 height 7
click at [555, 122] on span "Logout" at bounding box center [564, 125] width 66 height 9
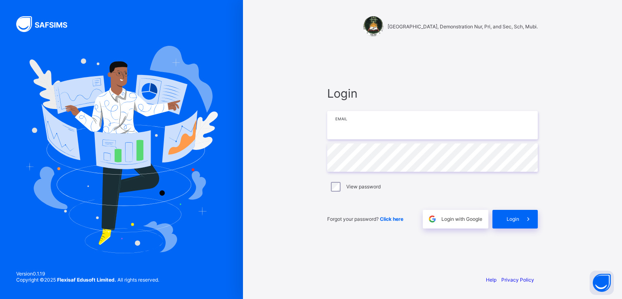
click at [374, 130] on input "email" at bounding box center [432, 125] width 210 height 28
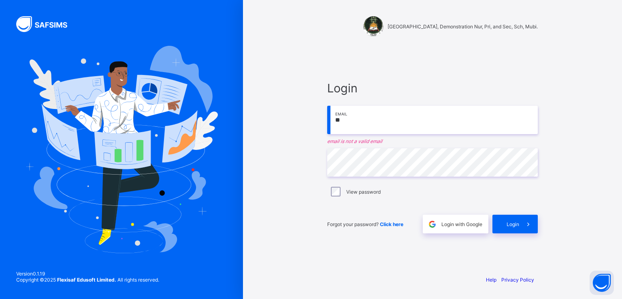
type input "**********"
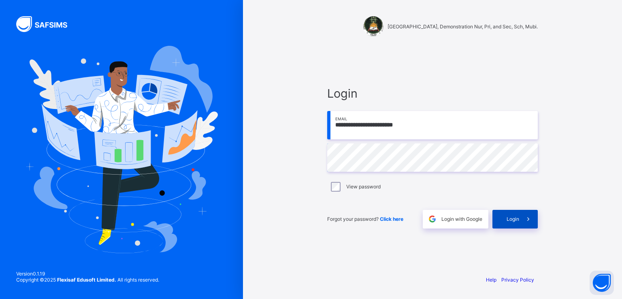
click at [512, 221] on span "Login" at bounding box center [512, 219] width 13 height 6
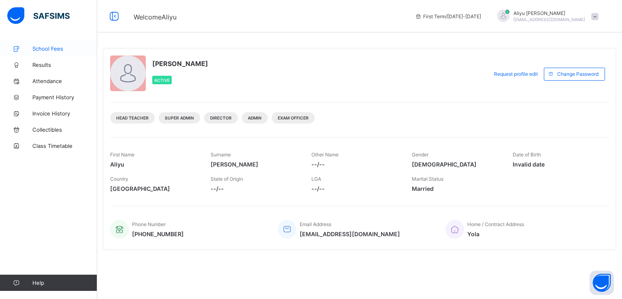
click at [53, 50] on span "School Fees" at bounding box center [64, 48] width 65 height 6
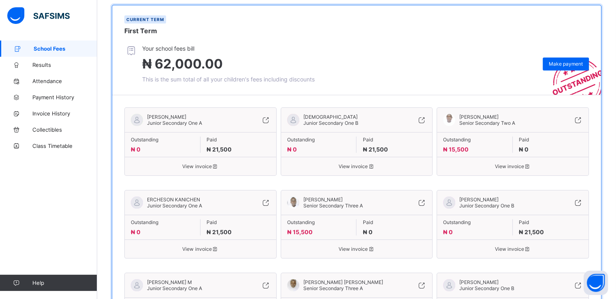
scroll to position [79, 0]
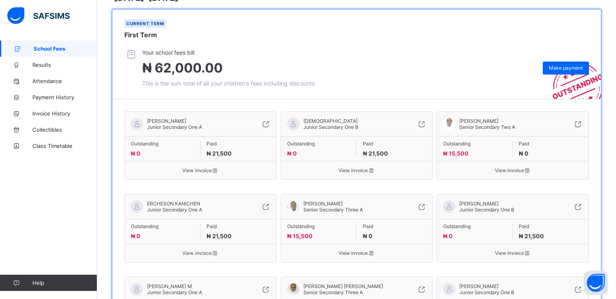
click at [423, 124] on icon at bounding box center [421, 124] width 9 height 8
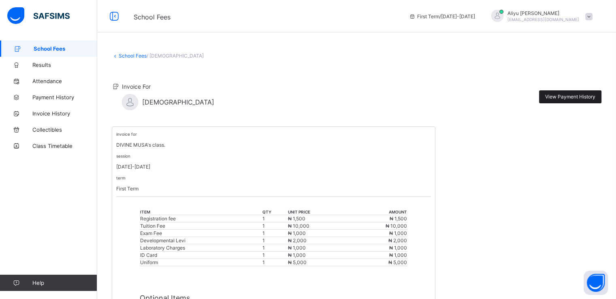
click at [575, 93] on span "View Payment History" at bounding box center [570, 96] width 50 height 6
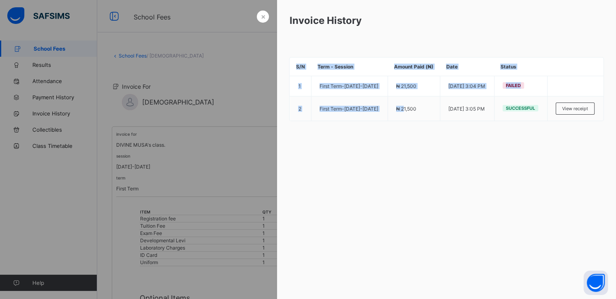
drag, startPoint x: 389, startPoint y: 114, endPoint x: 348, endPoint y: 157, distance: 60.1
click at [348, 157] on div "× Invoice History S/N Term - Session Amount Paid (₦) Date Status 1 First Term -…" at bounding box center [446, 149] width 339 height 299
click at [366, 182] on div "× Invoice History S/N Term - Session Amount Paid (₦) Date Status 1 First Term -…" at bounding box center [446, 149] width 339 height 299
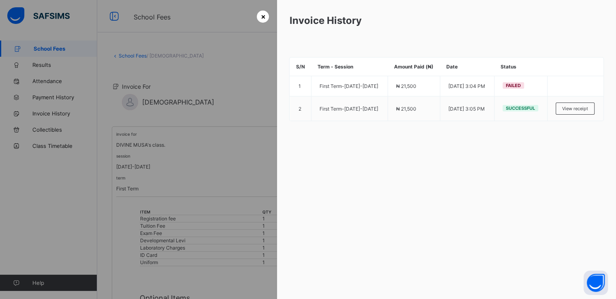
click at [260, 17] on span "×" at bounding box center [262, 16] width 5 height 8
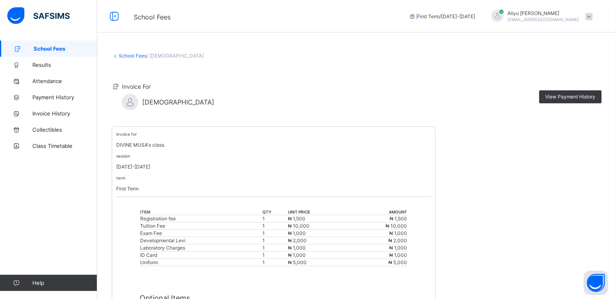
click at [258, 17] on span "School Fees" at bounding box center [265, 16] width 263 height 11
click at [122, 56] on link "School Fees" at bounding box center [133, 56] width 28 height 6
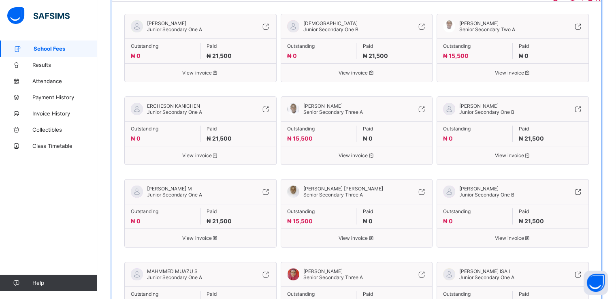
scroll to position [176, 0]
click at [265, 110] on icon at bounding box center [265, 108] width 9 height 8
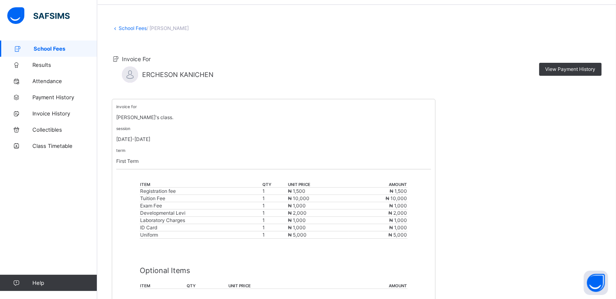
scroll to position [22, 0]
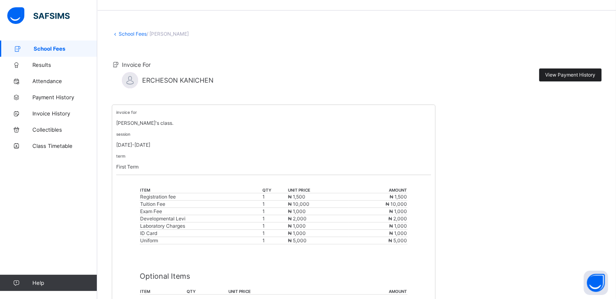
click at [569, 75] on span "View Payment History" at bounding box center [570, 75] width 50 height 6
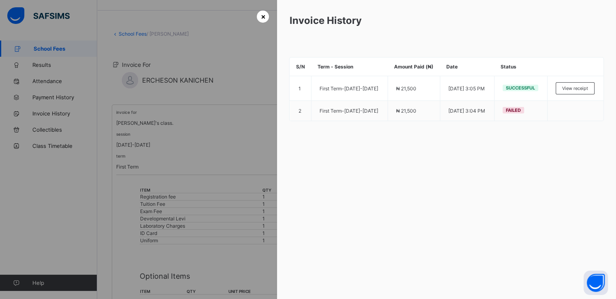
click at [260, 19] on span "×" at bounding box center [262, 16] width 5 height 8
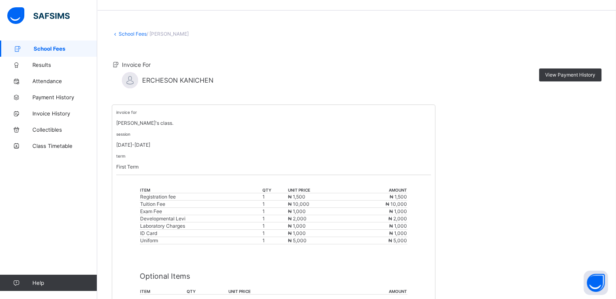
click at [131, 34] on link "School Fees" at bounding box center [133, 34] width 28 height 6
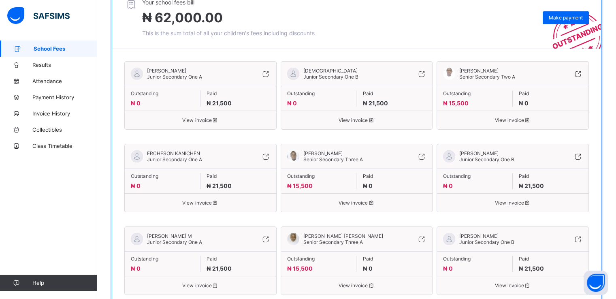
scroll to position [127, 0]
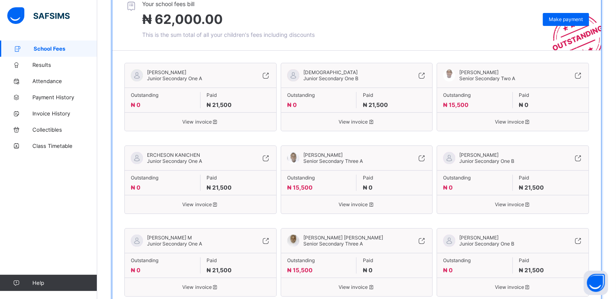
click at [582, 76] on icon at bounding box center [577, 75] width 9 height 8
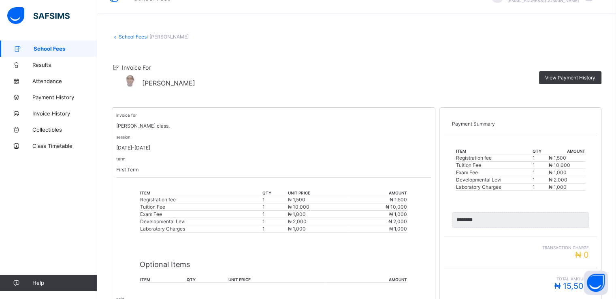
scroll to position [19, 0]
click at [576, 78] on span "View Payment History" at bounding box center [570, 78] width 50 height 6
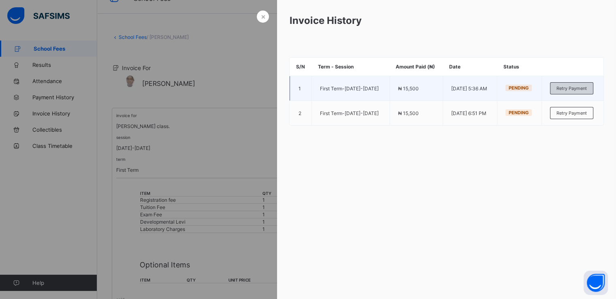
click at [562, 91] on span "Retry Payment" at bounding box center [571, 88] width 30 height 6
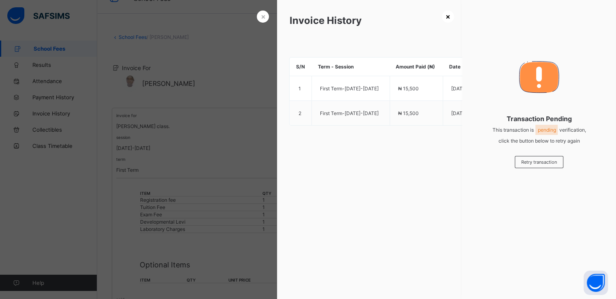
click at [448, 19] on span "×" at bounding box center [447, 16] width 5 height 8
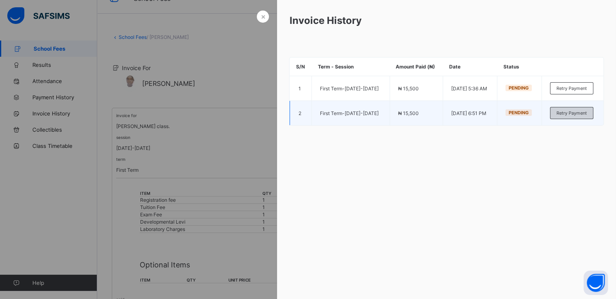
click at [563, 116] on span "Retry Payment" at bounding box center [571, 113] width 30 height 6
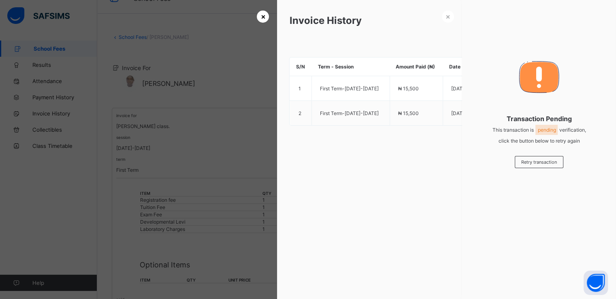
click at [260, 17] on span "×" at bounding box center [262, 16] width 5 height 8
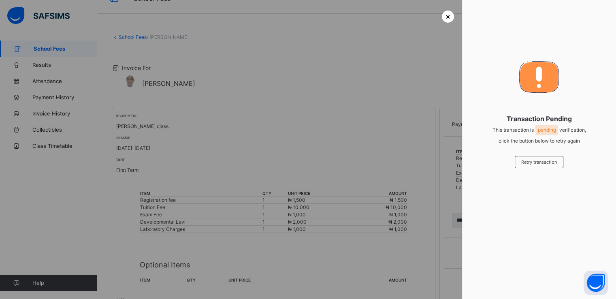
click at [447, 18] on span "×" at bounding box center [447, 16] width 5 height 8
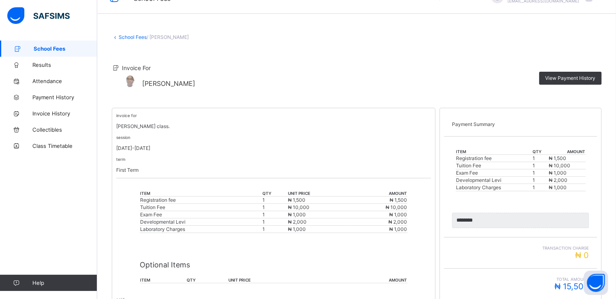
scroll to position [0, 0]
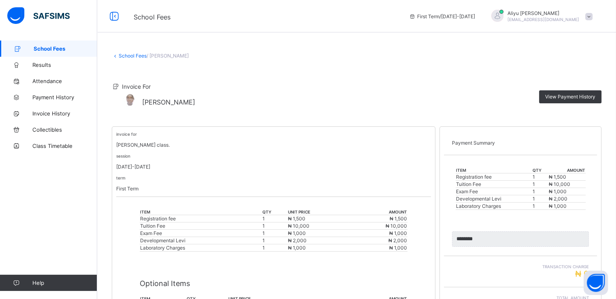
click at [124, 55] on link "School Fees" at bounding box center [133, 56] width 28 height 6
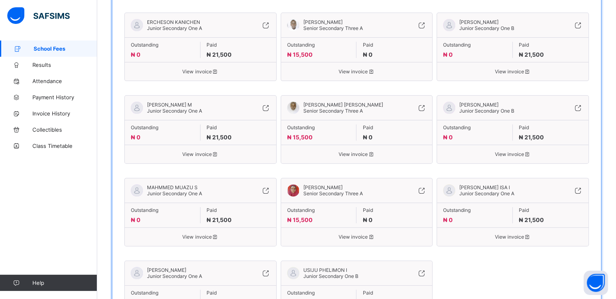
scroll to position [259, 0]
click at [426, 26] on icon at bounding box center [421, 26] width 9 height 8
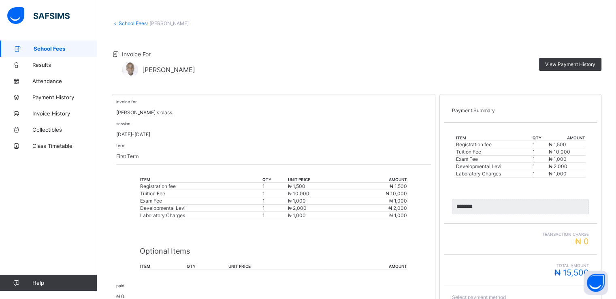
scroll to position [31, 0]
click at [562, 65] on span "View Payment History" at bounding box center [570, 65] width 50 height 6
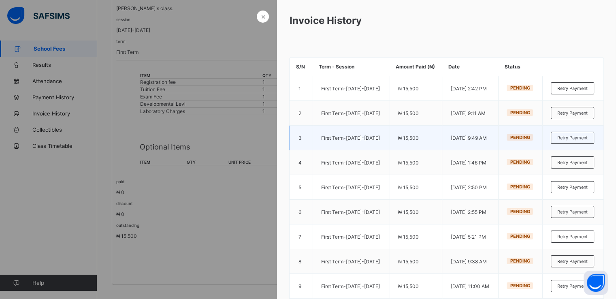
scroll to position [146, 0]
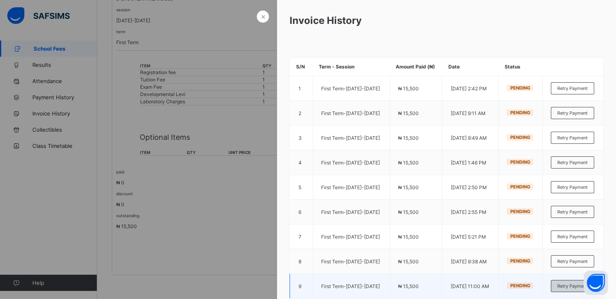
click at [567, 289] on span "Retry Payment" at bounding box center [572, 286] width 30 height 6
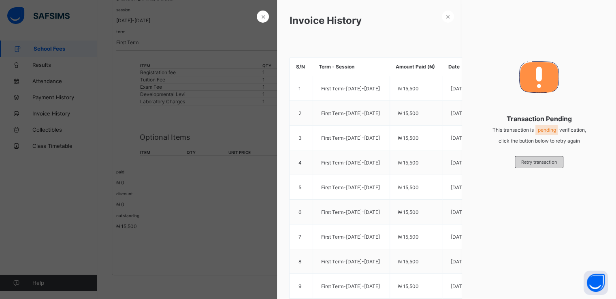
click at [530, 162] on span "Retry transaction" at bounding box center [539, 162] width 36 height 6
click at [446, 16] on span "×" at bounding box center [447, 16] width 5 height 8
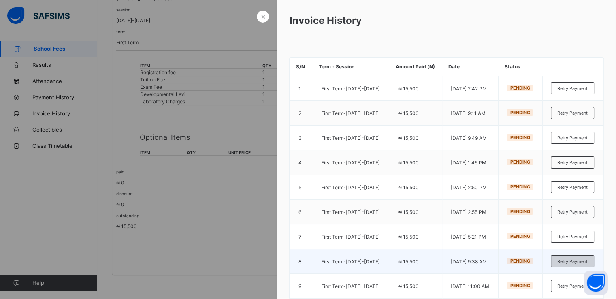
click at [562, 264] on span "Retry Payment" at bounding box center [572, 261] width 30 height 6
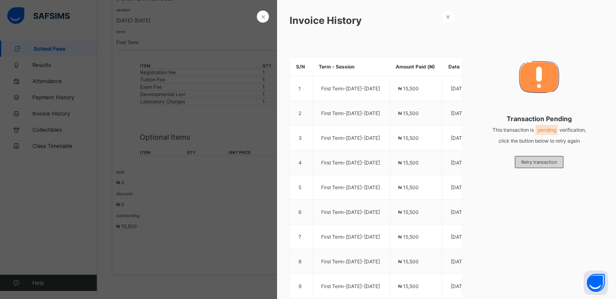
click at [527, 162] on span "Retry transaction" at bounding box center [539, 162] width 36 height 6
click at [448, 15] on span "×" at bounding box center [447, 16] width 5 height 8
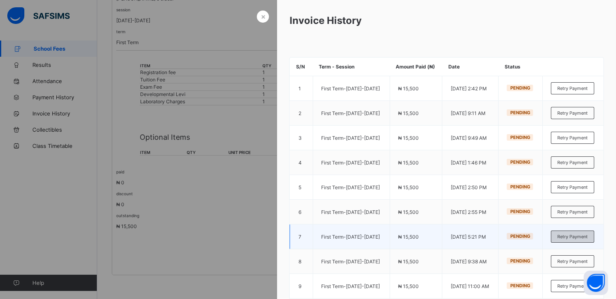
click at [568, 239] on span "Retry Payment" at bounding box center [572, 236] width 30 height 6
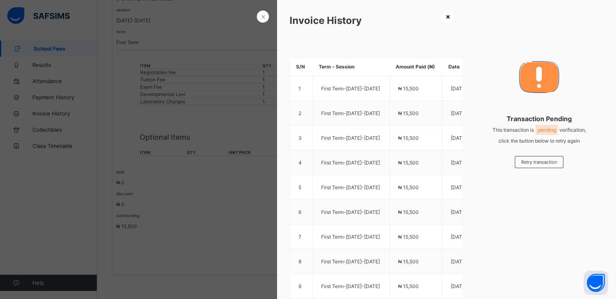
click at [445, 18] on span "×" at bounding box center [447, 16] width 5 height 8
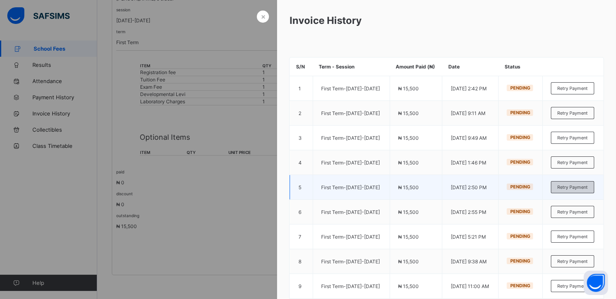
click at [564, 190] on span "Retry Payment" at bounding box center [572, 187] width 30 height 6
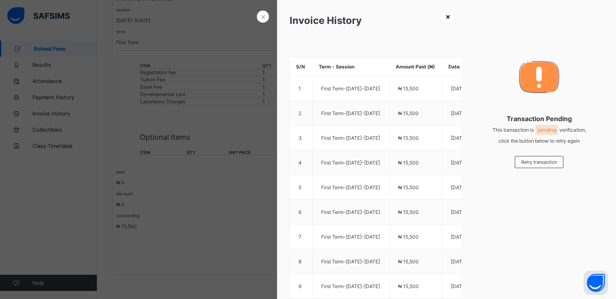
click at [447, 17] on span "×" at bounding box center [447, 16] width 5 height 8
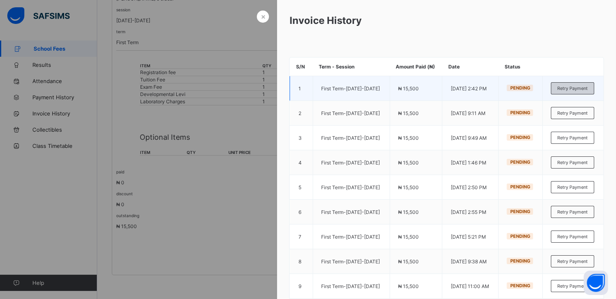
click at [568, 91] on span "Retry Payment" at bounding box center [572, 88] width 30 height 6
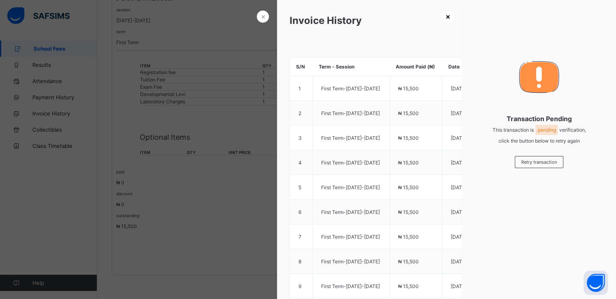
click at [445, 17] on span "×" at bounding box center [447, 16] width 5 height 8
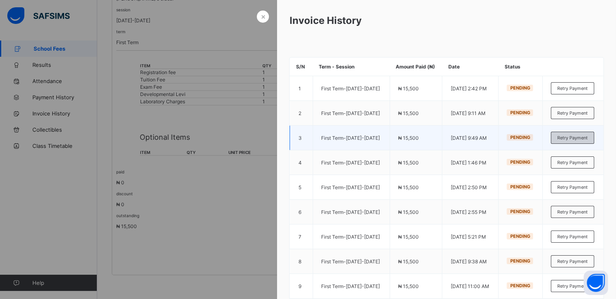
click at [568, 140] on span "Retry Payment" at bounding box center [572, 138] width 30 height 6
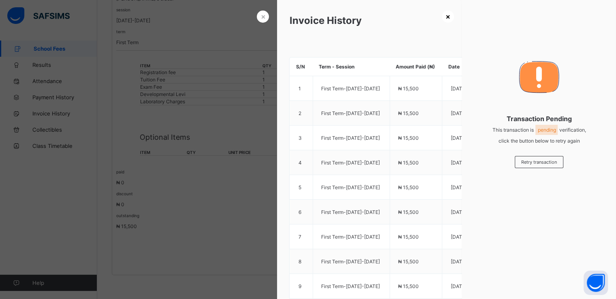
click at [445, 18] on span "×" at bounding box center [447, 16] width 5 height 8
